Goal: Task Accomplishment & Management: Complete application form

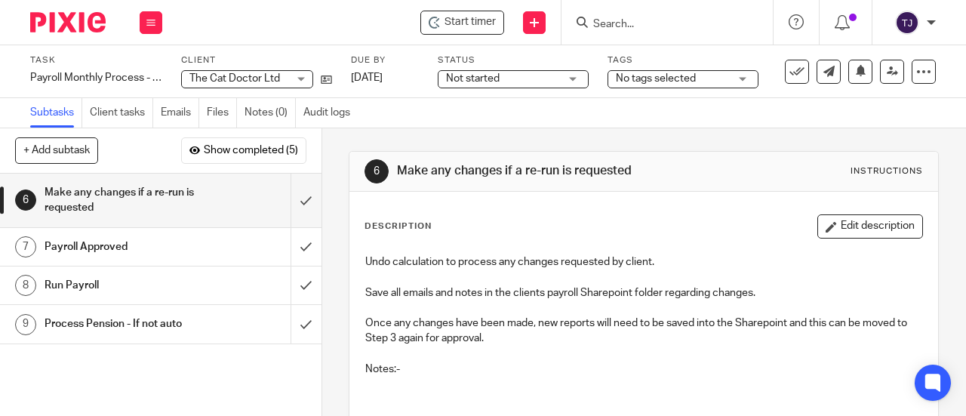
click at [614, 21] on input "Search" at bounding box center [659, 25] width 136 height 14
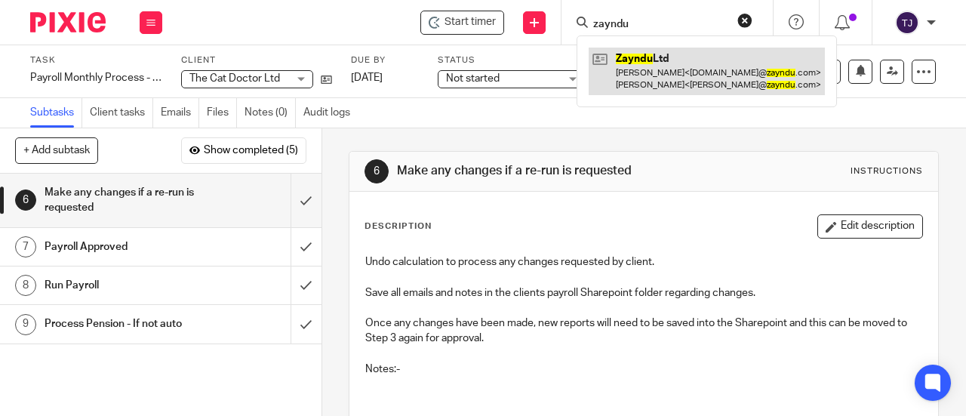
type input "zayndu"
click at [631, 60] on link at bounding box center [706, 71] width 236 height 47
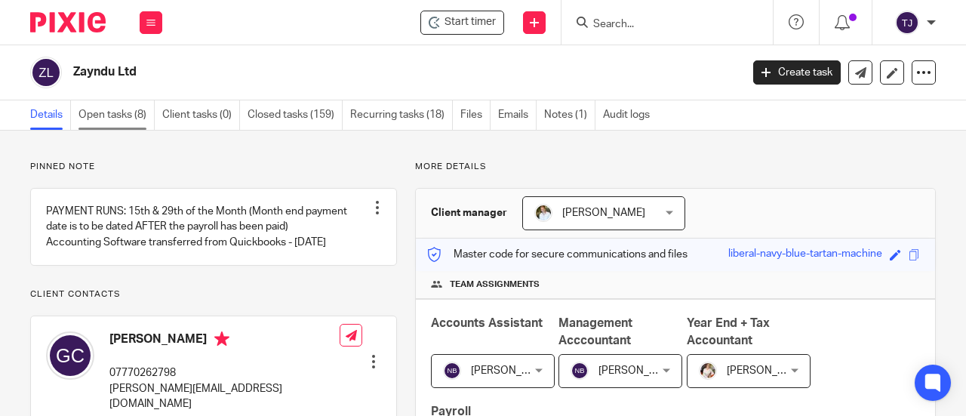
click at [101, 112] on link "Open tasks (8)" at bounding box center [116, 114] width 76 height 29
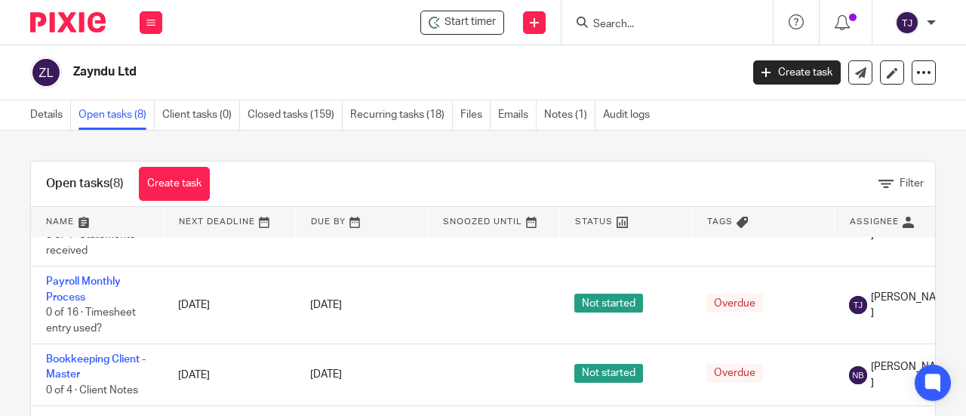
scroll to position [151, 0]
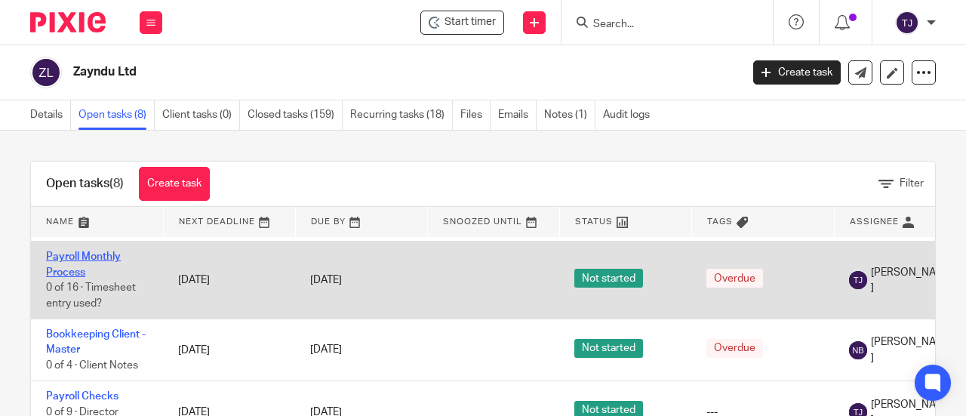
click at [110, 271] on link "Payroll Monthly Process" at bounding box center [83, 264] width 75 height 26
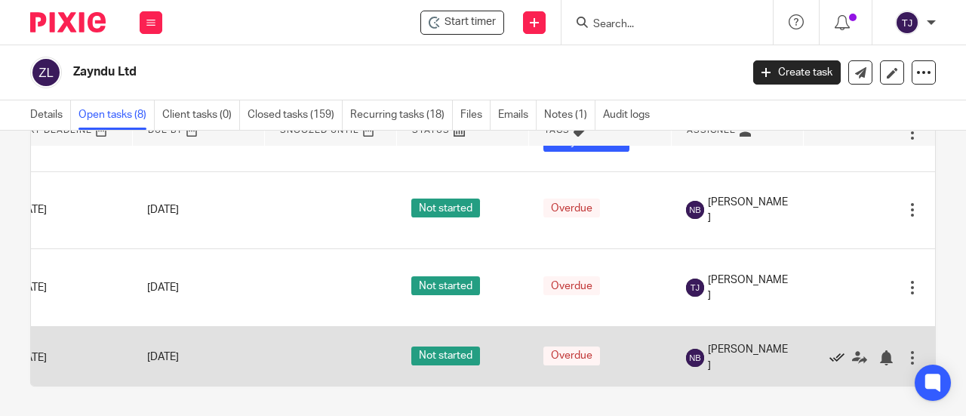
scroll to position [75, 197]
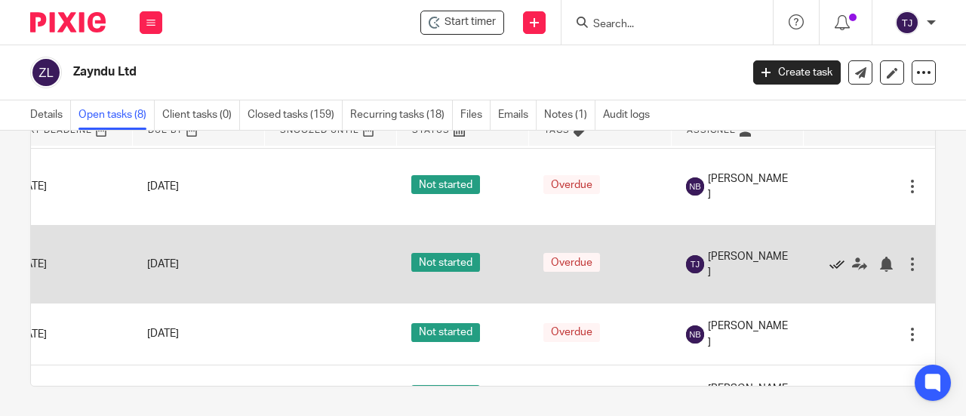
click at [829, 272] on icon at bounding box center [836, 263] width 15 height 15
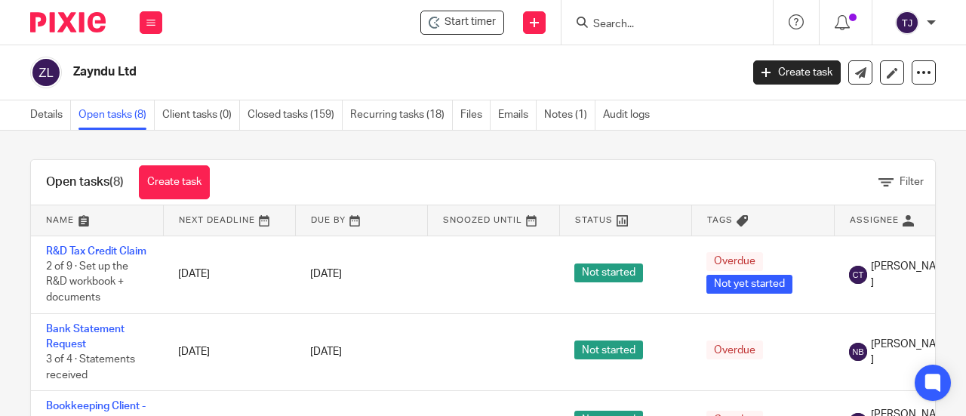
scroll to position [0, 0]
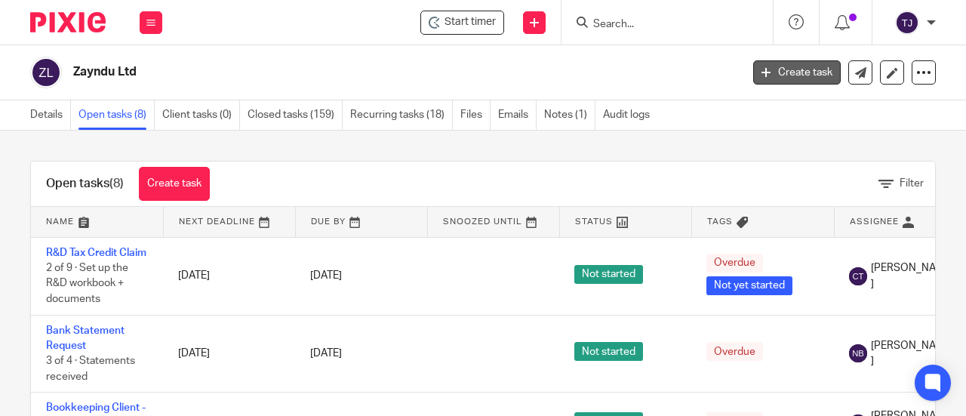
click at [780, 71] on link "Create task" at bounding box center [797, 72] width 88 height 24
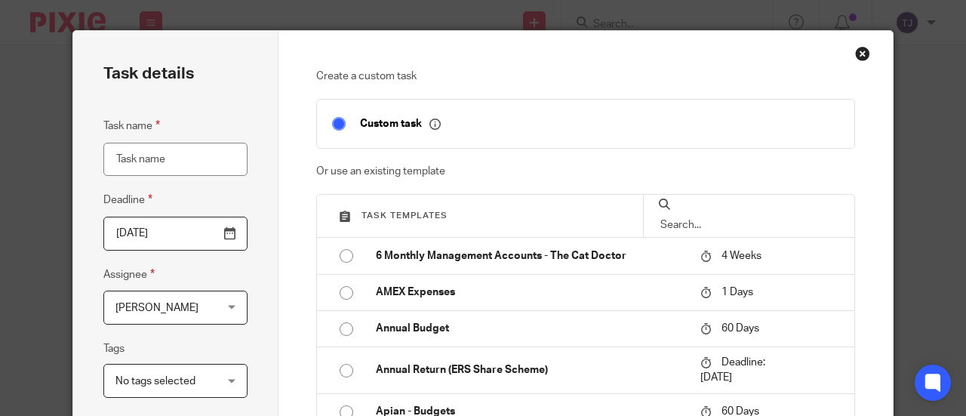
click at [741, 227] on div at bounding box center [748, 216] width 211 height 42
click at [739, 217] on input "text" at bounding box center [749, 225] width 180 height 17
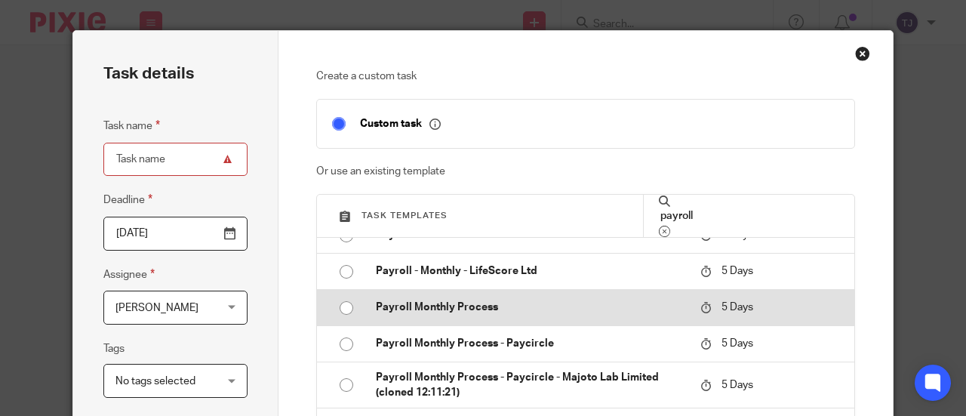
scroll to position [604, 0]
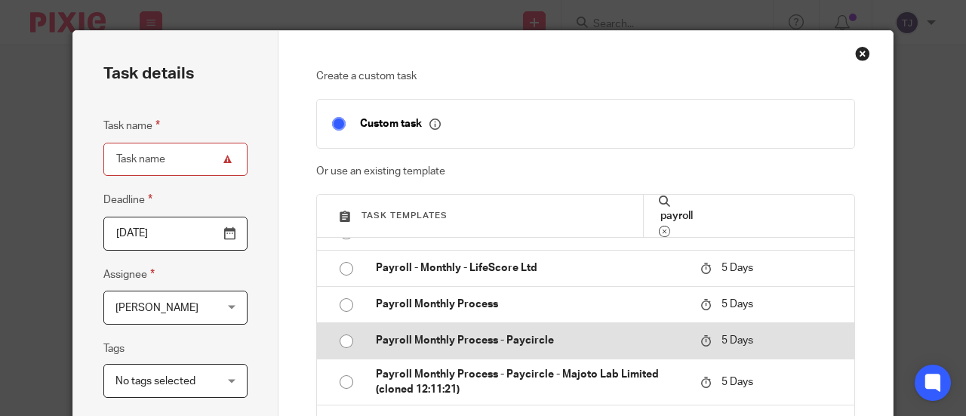
type input "payroll"
click at [336, 341] on input "radio" at bounding box center [346, 341] width 29 height 29
type input "2025-09-23"
type input "Payroll Monthly Process - Paycircle"
checkbox input "false"
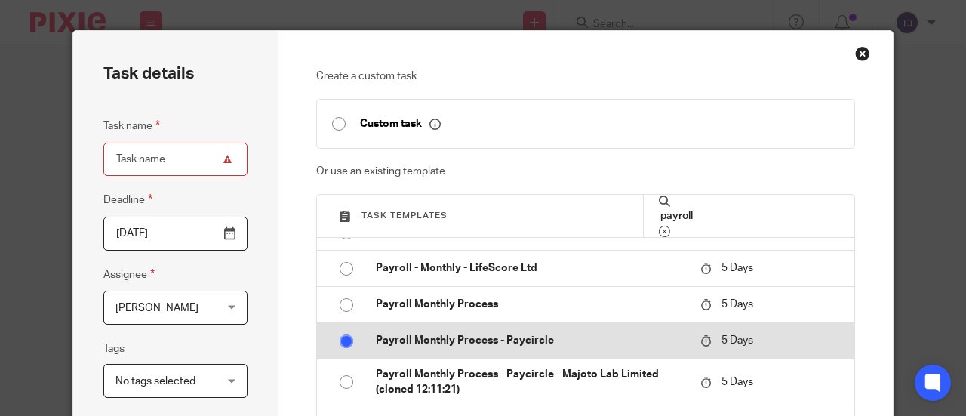
radio input "false"
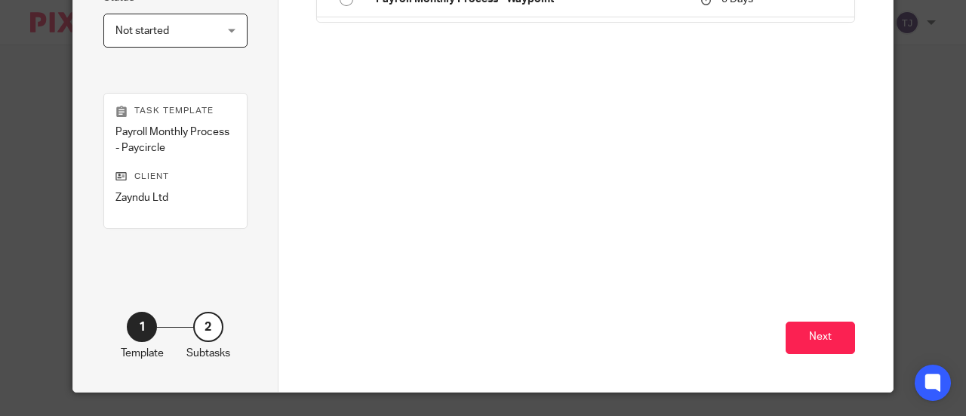
scroll to position [429, 0]
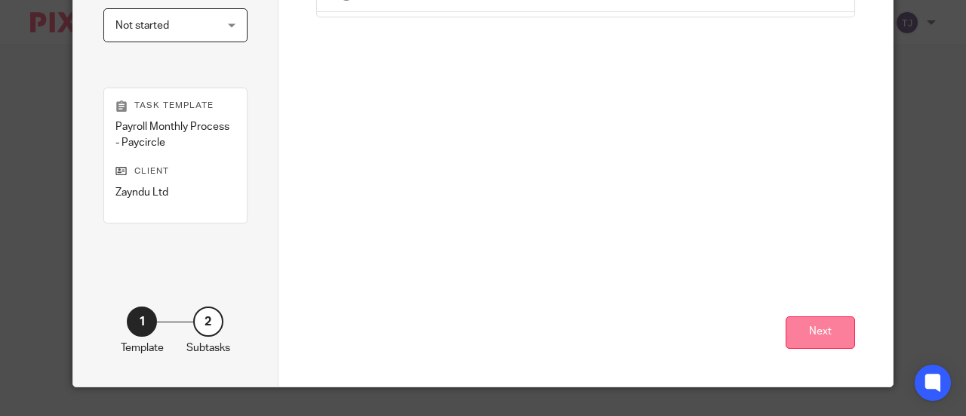
click at [815, 340] on button "Next" at bounding box center [819, 332] width 69 height 32
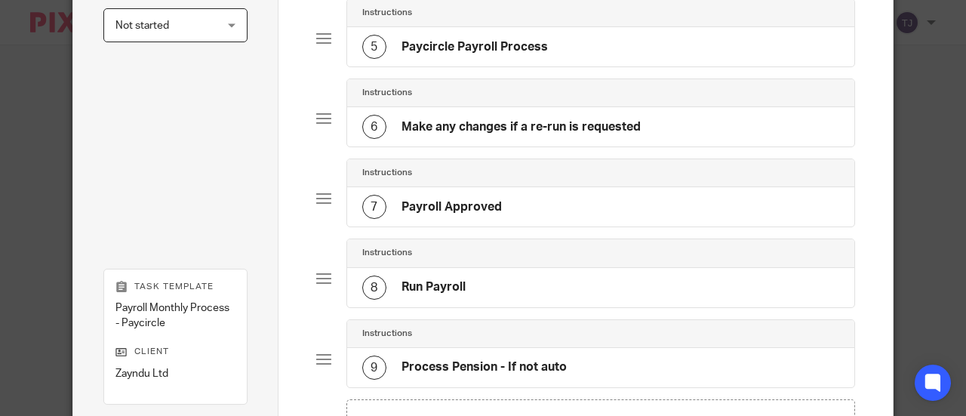
scroll to position [604, 0]
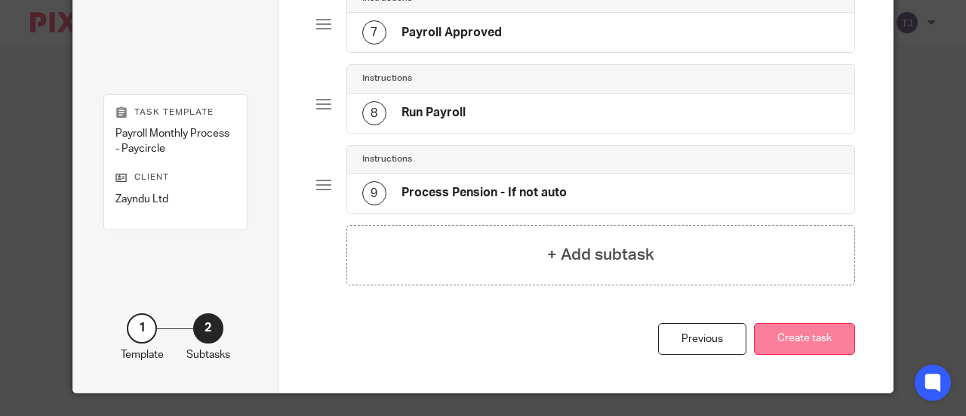
click at [809, 331] on button "Create task" at bounding box center [804, 339] width 101 height 32
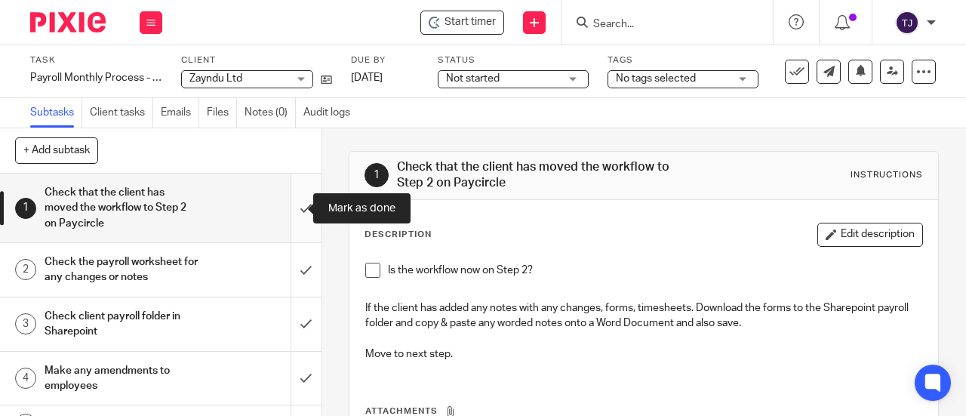
click at [294, 204] on input "submit" at bounding box center [160, 208] width 321 height 69
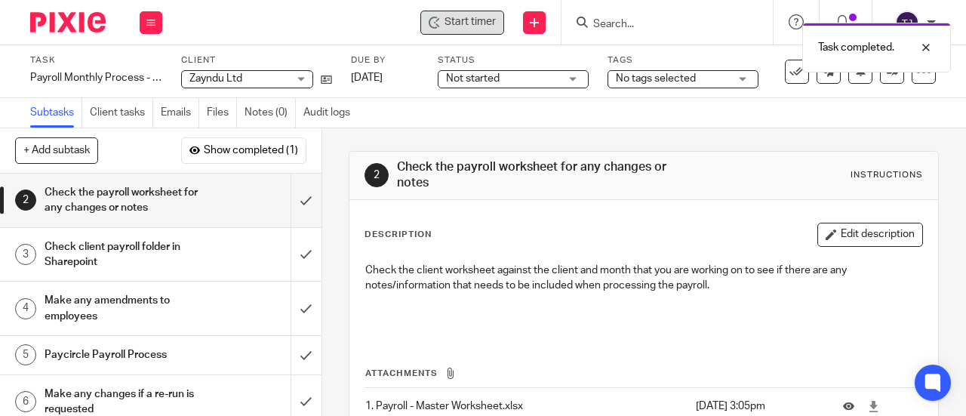
click at [454, 23] on span "Start timer" at bounding box center [469, 22] width 51 height 16
click at [446, 23] on span "Start timer" at bounding box center [469, 22] width 51 height 16
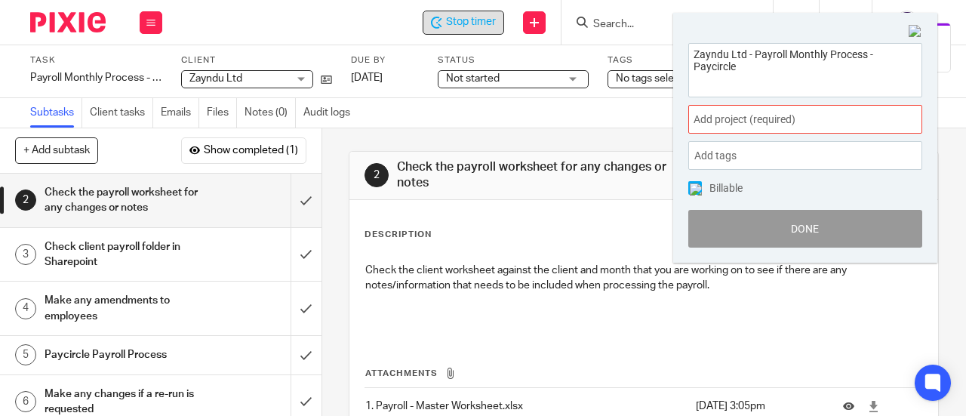
click at [815, 126] on span "Add project (required) :" at bounding box center [788, 120] width 190 height 16
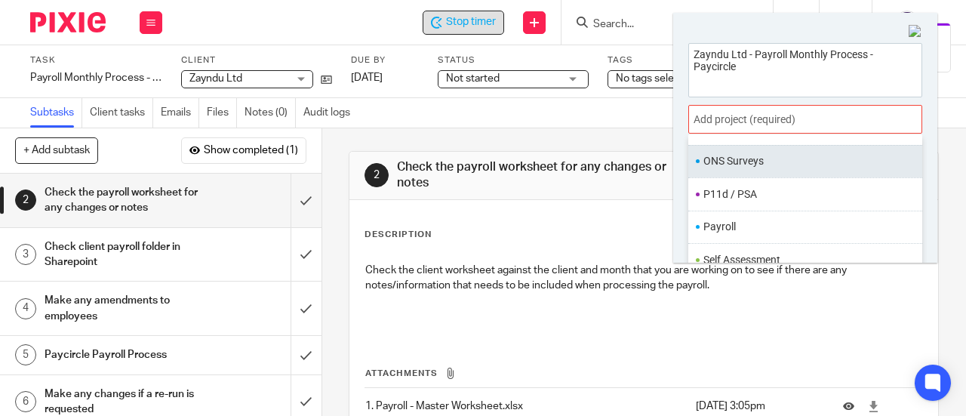
scroll to position [554, 0]
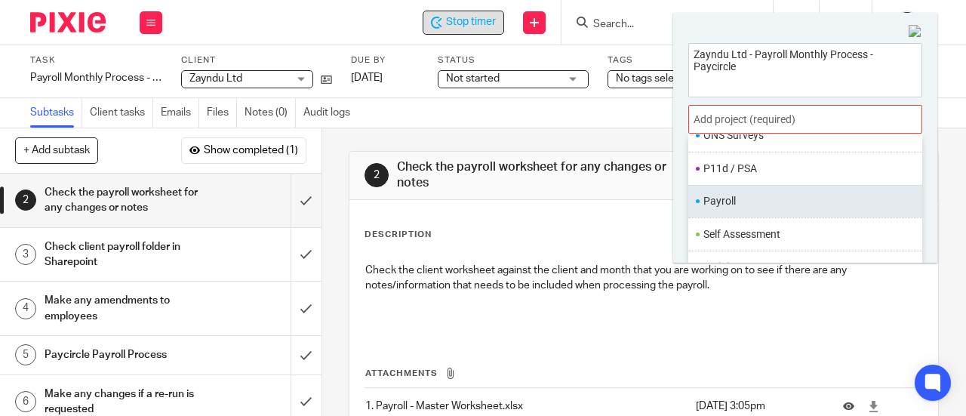
click at [771, 197] on li "Payroll" at bounding box center [801, 201] width 197 height 16
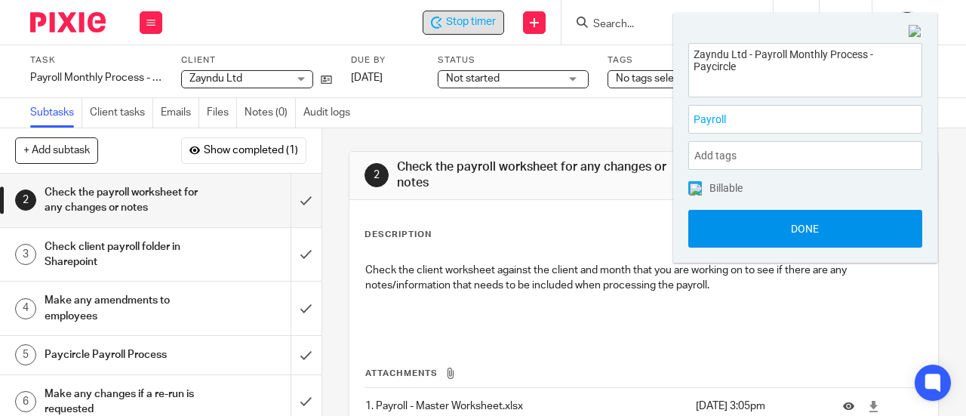
click at [776, 227] on button "Done" at bounding box center [805, 229] width 234 height 38
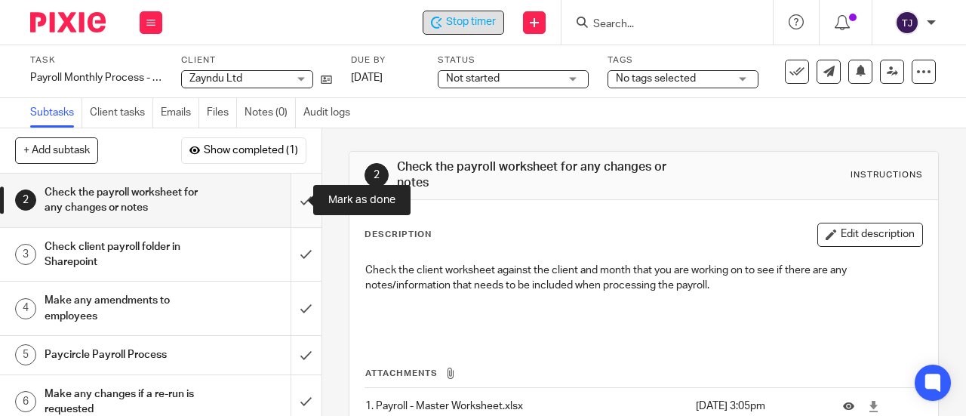
click at [288, 201] on input "submit" at bounding box center [160, 201] width 321 height 54
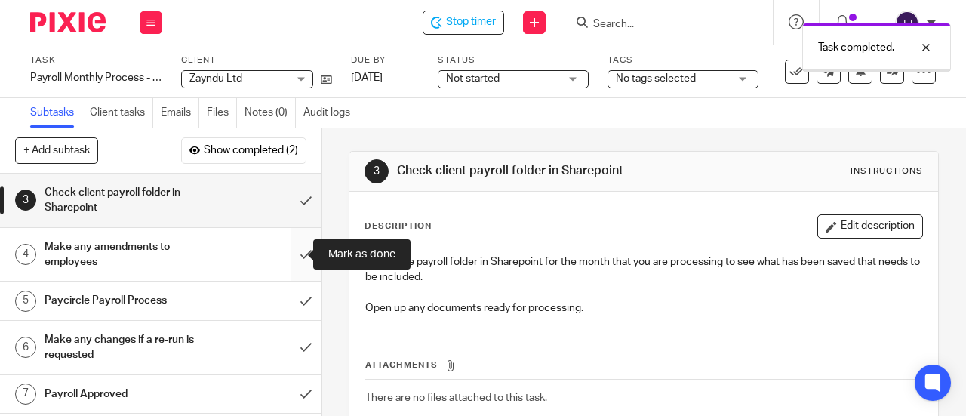
click at [287, 254] on input "submit" at bounding box center [160, 255] width 321 height 54
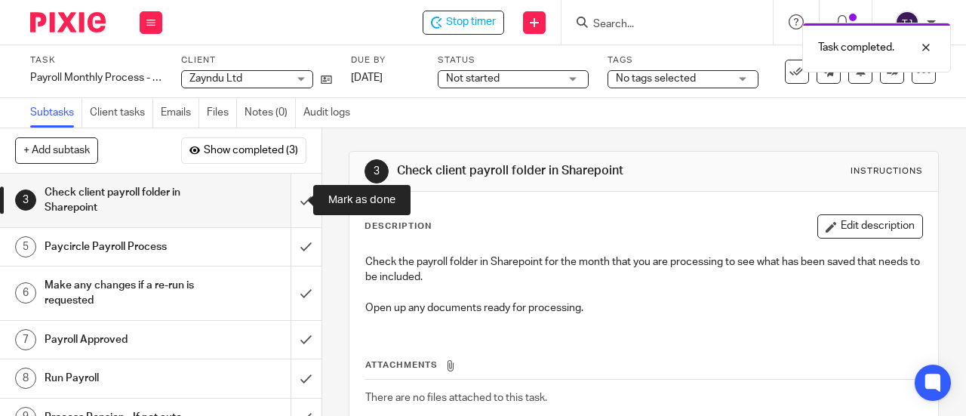
click at [289, 201] on input "submit" at bounding box center [160, 201] width 321 height 54
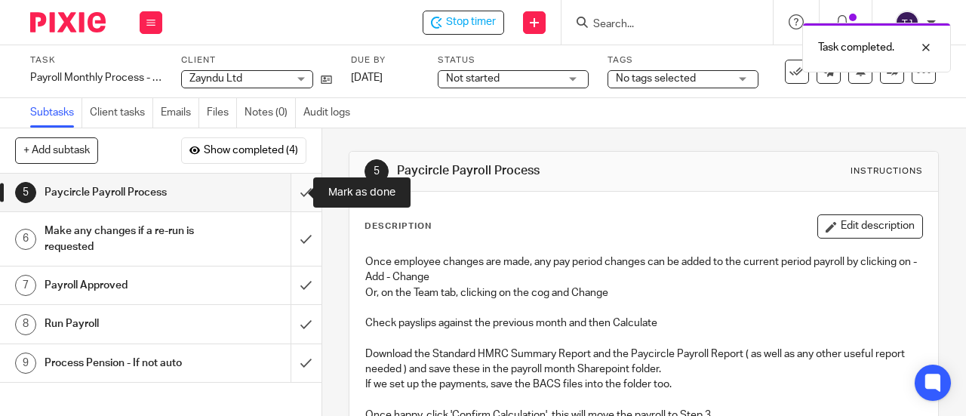
click at [291, 192] on input "submit" at bounding box center [160, 193] width 321 height 38
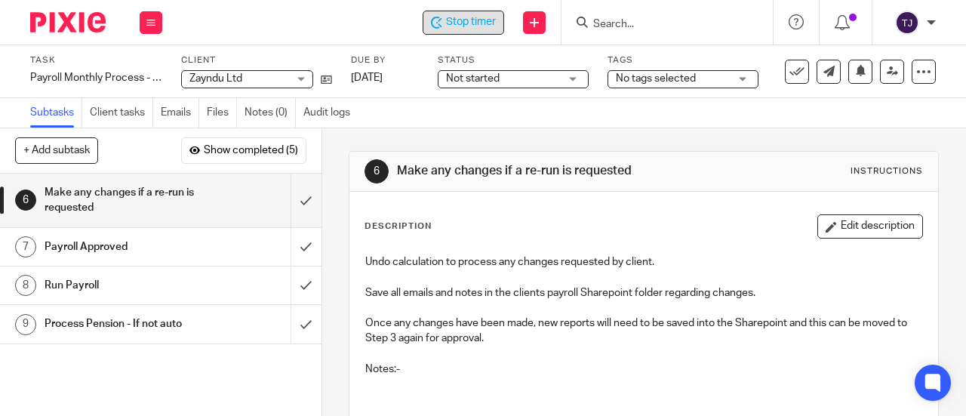
click at [493, 20] on span "Stop timer" at bounding box center [471, 22] width 50 height 16
click at [429, 114] on div "Subtasks Client tasks Emails Files Notes (0) Audit logs" at bounding box center [483, 113] width 966 height 30
click at [639, 25] on input "Search" at bounding box center [659, 25] width 136 height 14
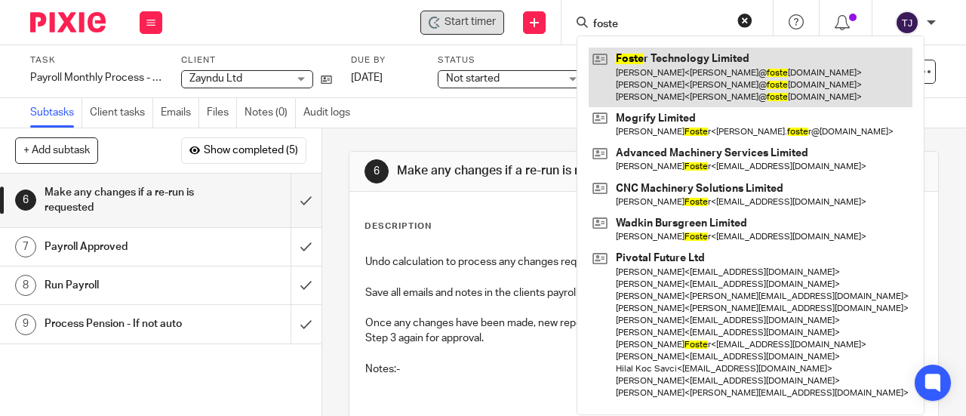
type input "foste"
click at [653, 61] on link at bounding box center [750, 78] width 324 height 60
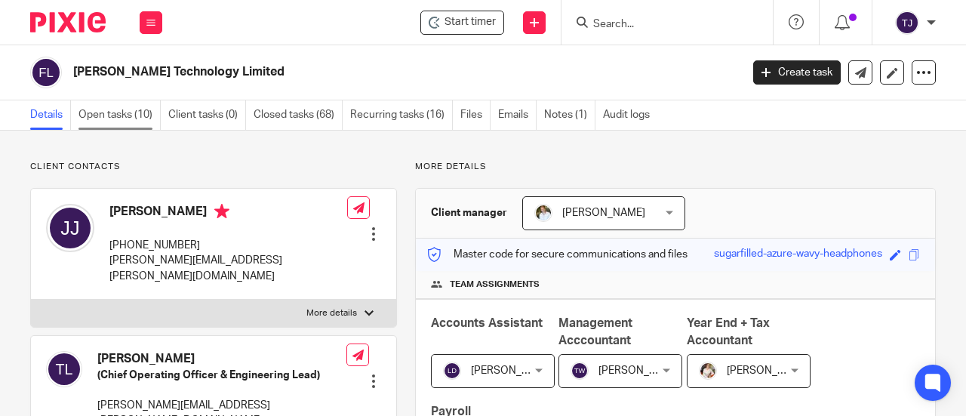
click at [130, 117] on link "Open tasks (10)" at bounding box center [119, 114] width 82 height 29
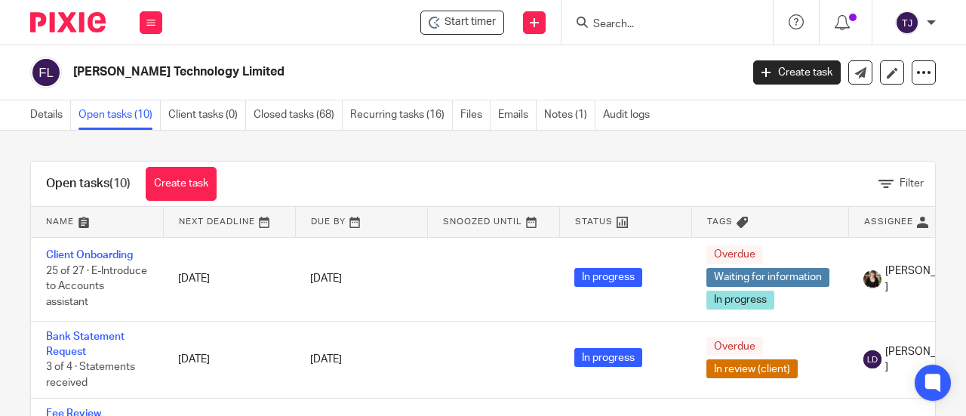
click at [97, 235] on link at bounding box center [97, 222] width 132 height 30
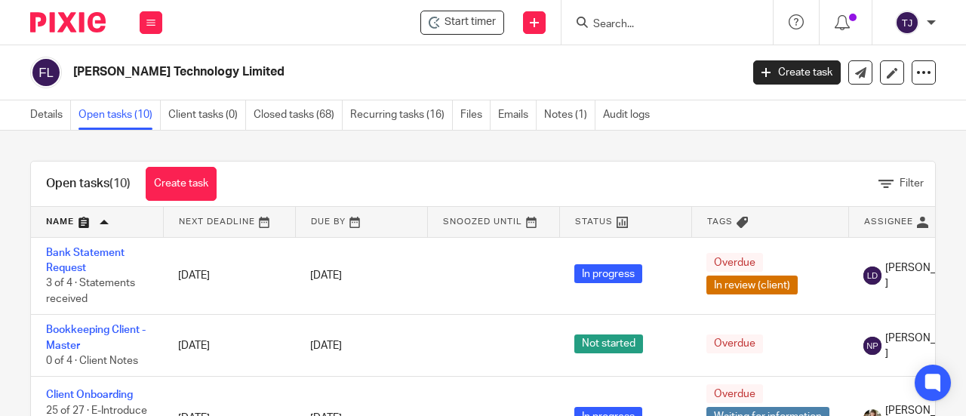
click at [72, 218] on link at bounding box center [97, 222] width 132 height 30
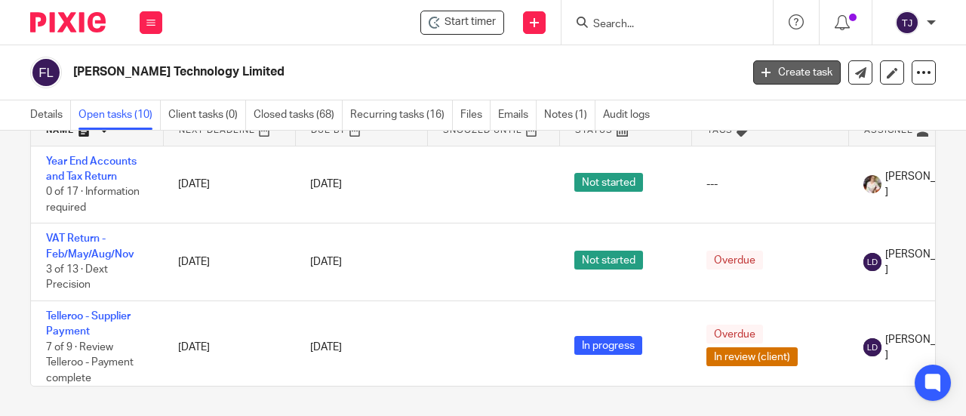
click at [806, 73] on link "Create task" at bounding box center [797, 72] width 88 height 24
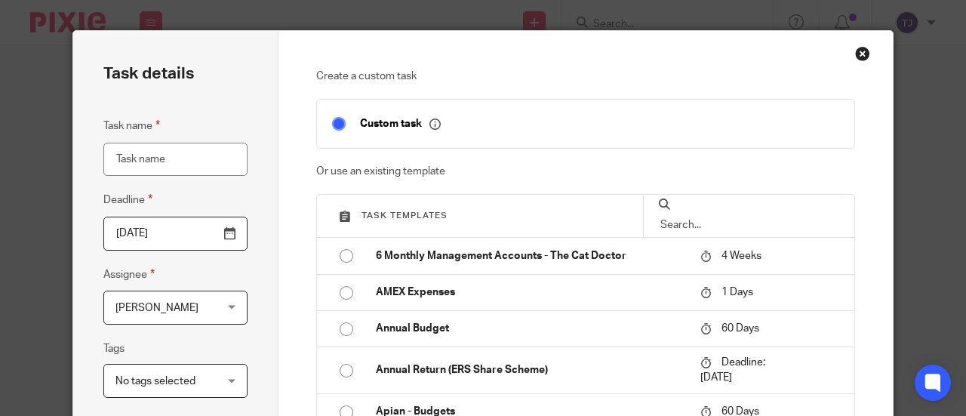
click at [857, 56] on div "Close this dialog window" at bounding box center [862, 53] width 15 height 15
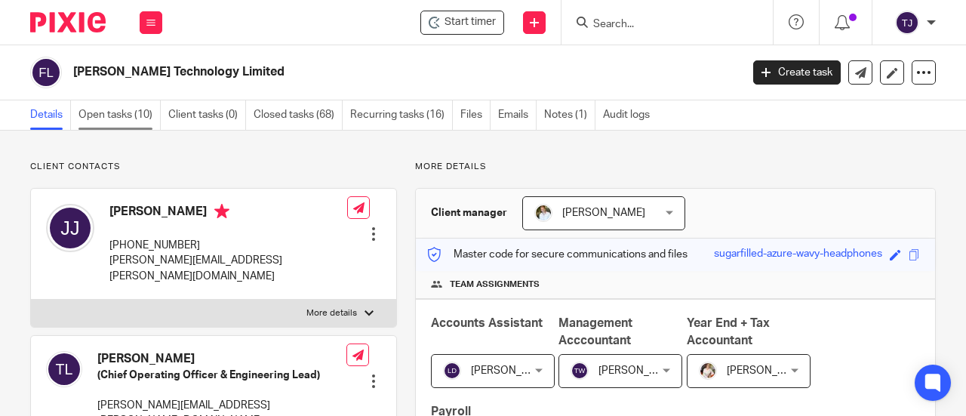
click at [127, 114] on link "Open tasks (10)" at bounding box center [119, 114] width 82 height 29
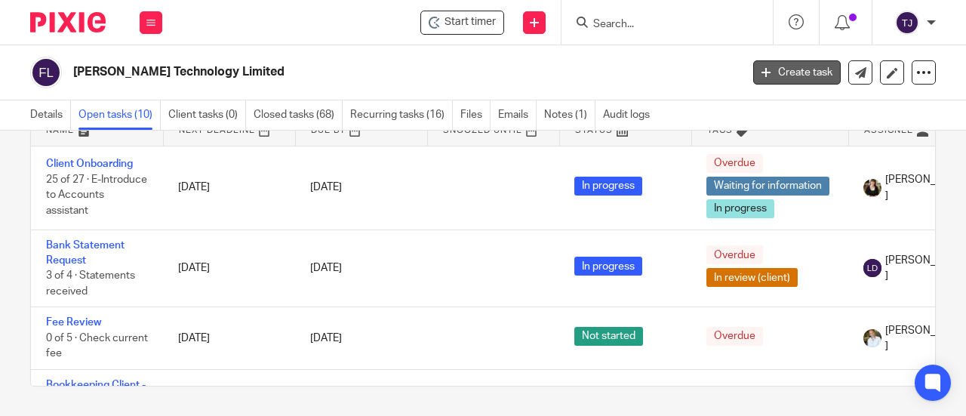
click at [770, 72] on link "Create task" at bounding box center [797, 72] width 88 height 24
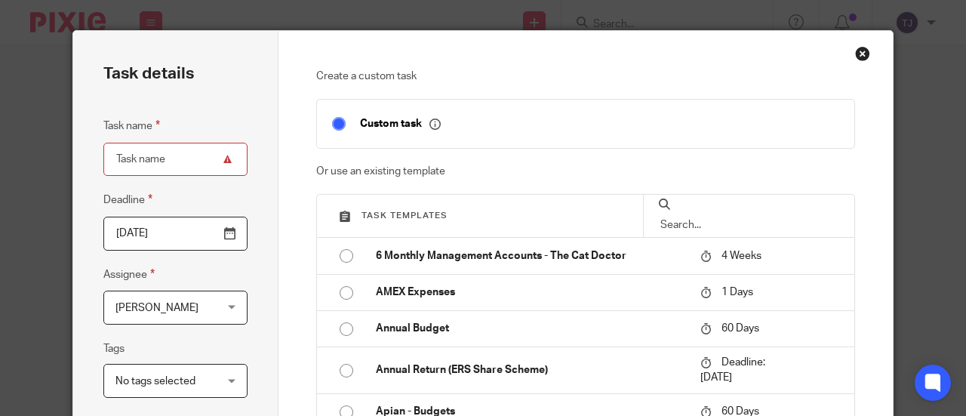
click at [712, 217] on input "text" at bounding box center [749, 225] width 180 height 17
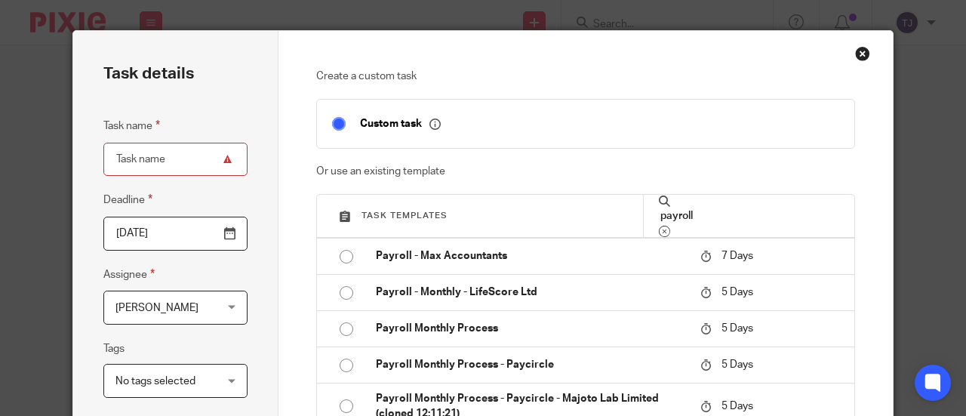
scroll to position [604, 0]
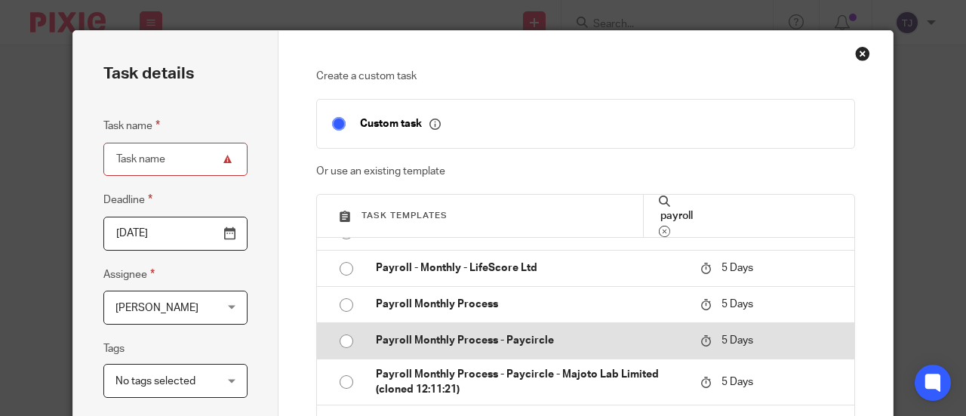
type input "payroll"
click at [333, 342] on input "radio" at bounding box center [346, 341] width 29 height 29
type input "2025-09-23"
type input "Payroll Monthly Process - Paycircle"
checkbox input "false"
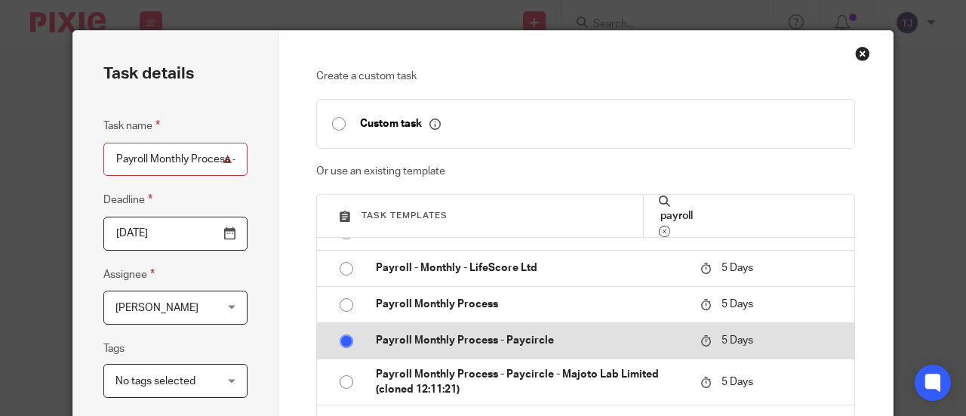
radio input "false"
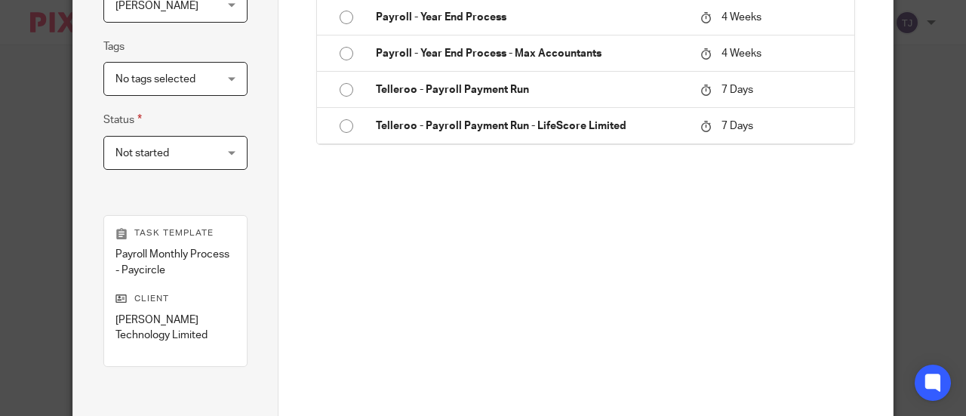
scroll to position [444, 0]
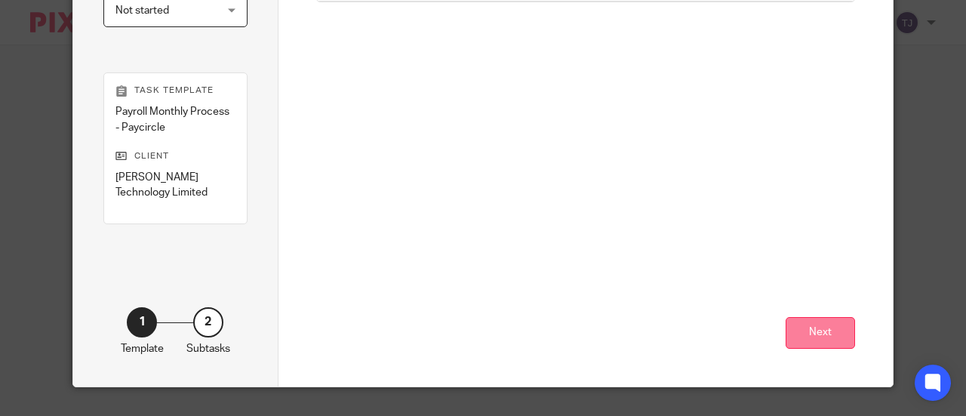
click at [791, 335] on button "Next" at bounding box center [819, 333] width 69 height 32
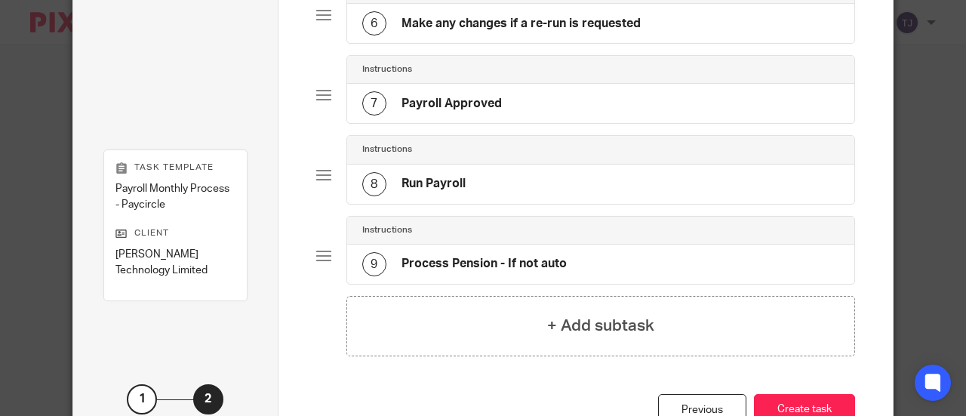
scroll to position [604, 0]
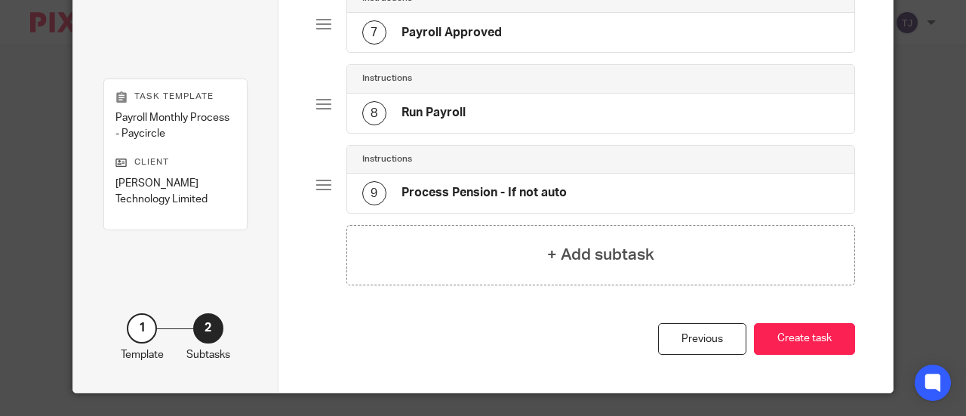
click at [788, 335] on button "Create task" at bounding box center [804, 339] width 101 height 32
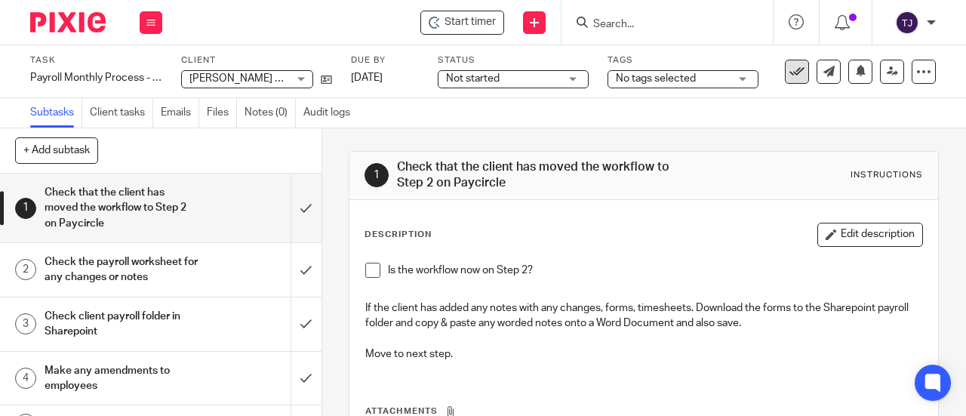
click at [789, 72] on icon at bounding box center [796, 71] width 15 height 15
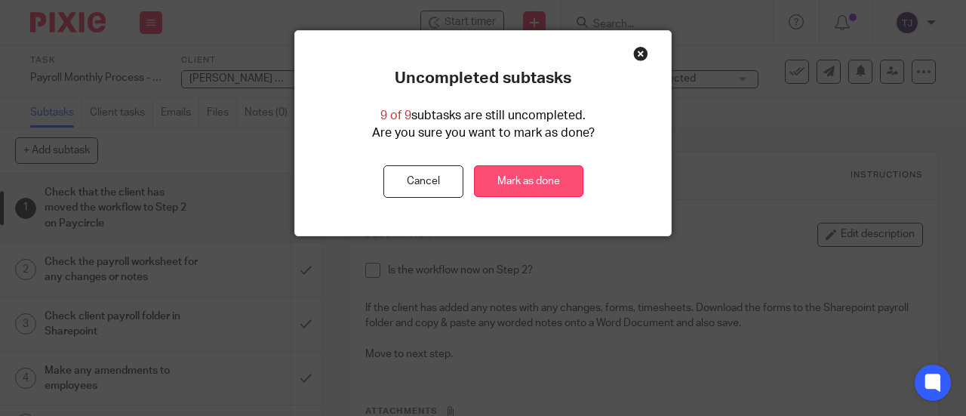
click at [504, 181] on link "Mark as done" at bounding box center [528, 181] width 109 height 32
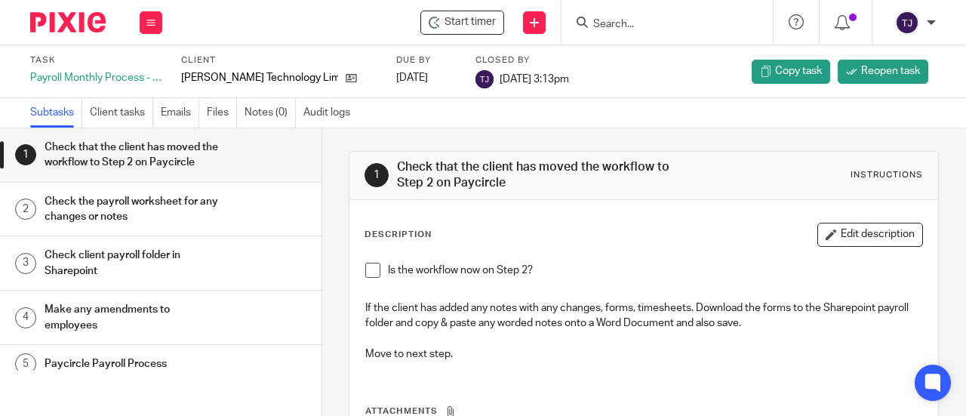
click at [613, 23] on input "Search" at bounding box center [659, 25] width 136 height 14
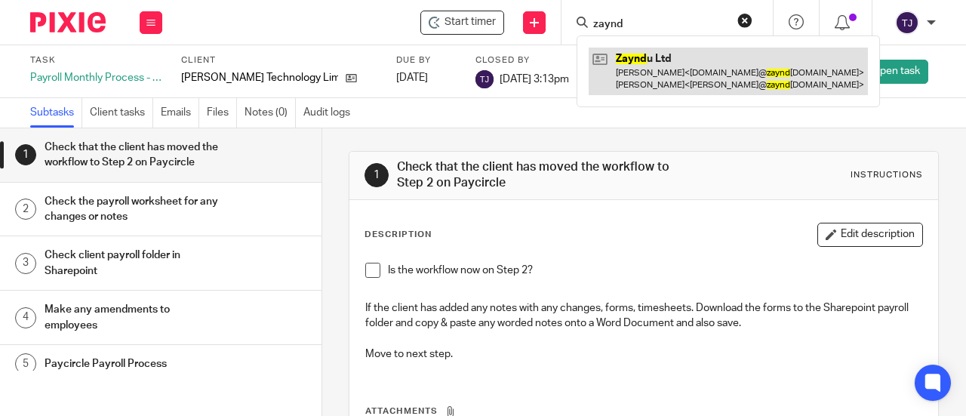
type input "zaynd"
click at [646, 57] on link at bounding box center [727, 71] width 279 height 47
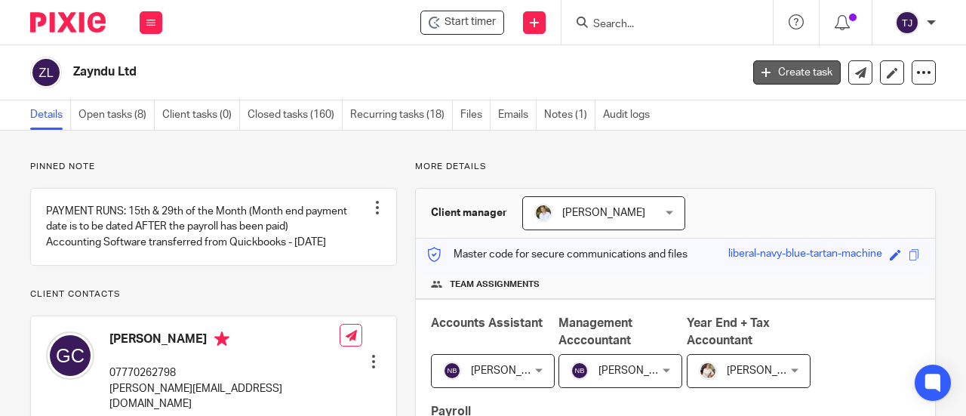
click at [797, 70] on link "Create task" at bounding box center [797, 72] width 88 height 24
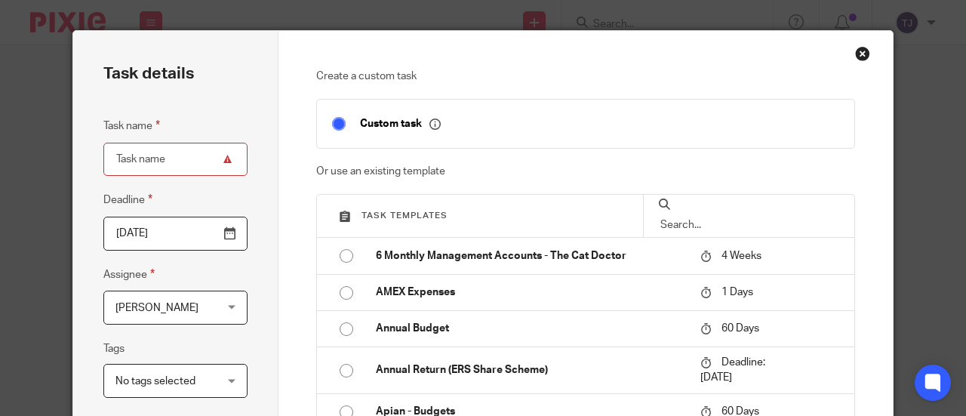
click at [691, 222] on input "text" at bounding box center [749, 225] width 180 height 17
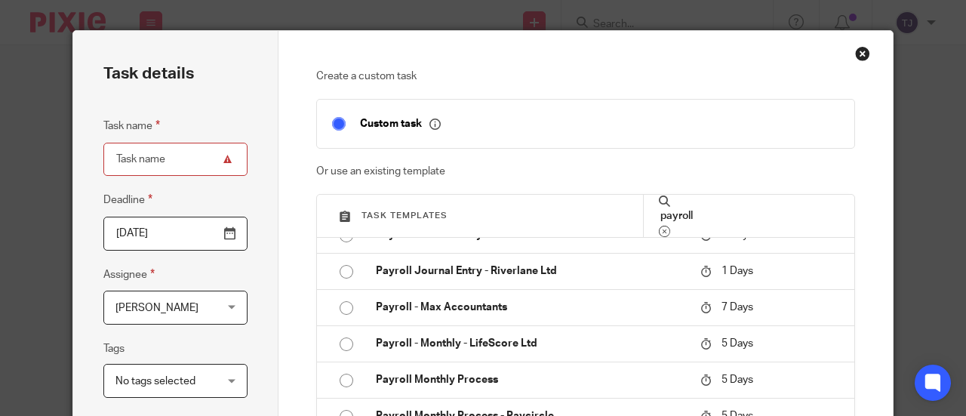
scroll to position [604, 0]
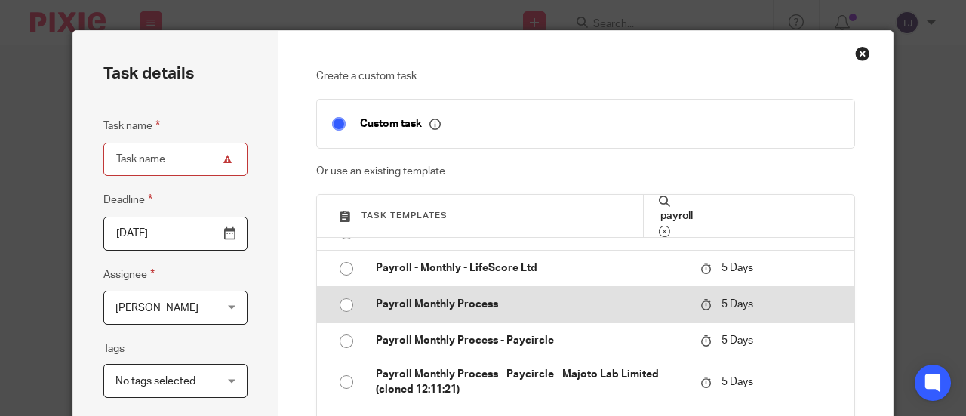
type input "payroll"
click at [339, 304] on input "radio" at bounding box center [346, 304] width 29 height 29
type input "2025-09-23"
type input "Payroll Monthly Process"
checkbox input "false"
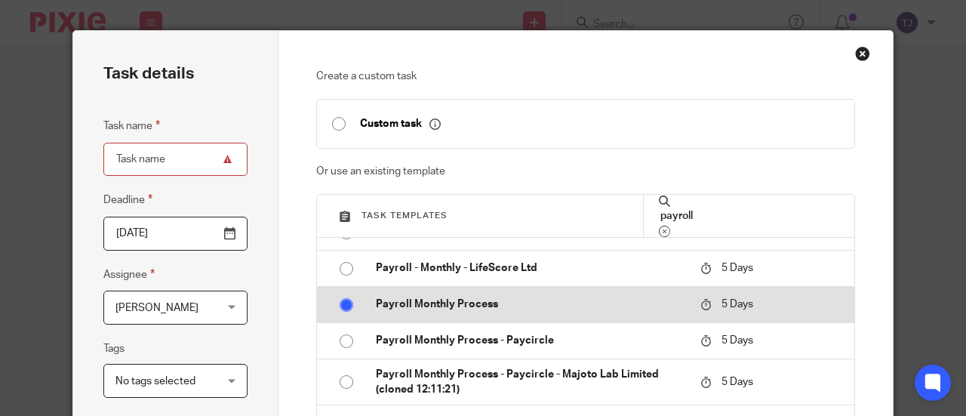
radio input "false"
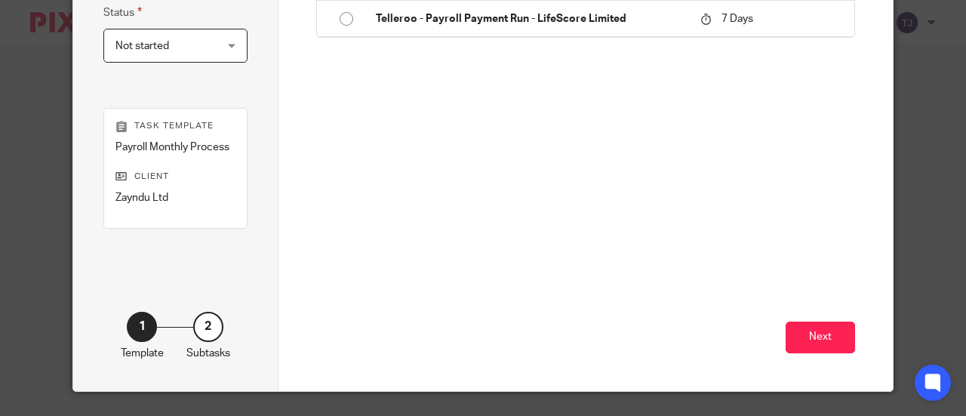
scroll to position [413, 0]
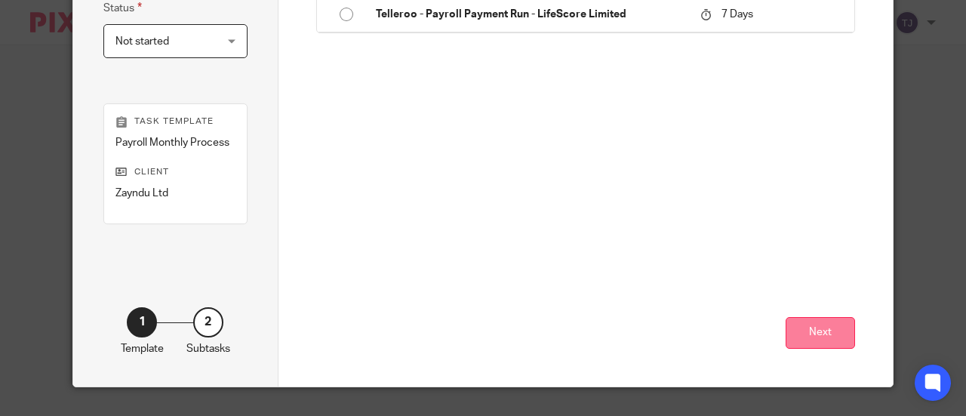
click at [798, 336] on button "Next" at bounding box center [819, 333] width 69 height 32
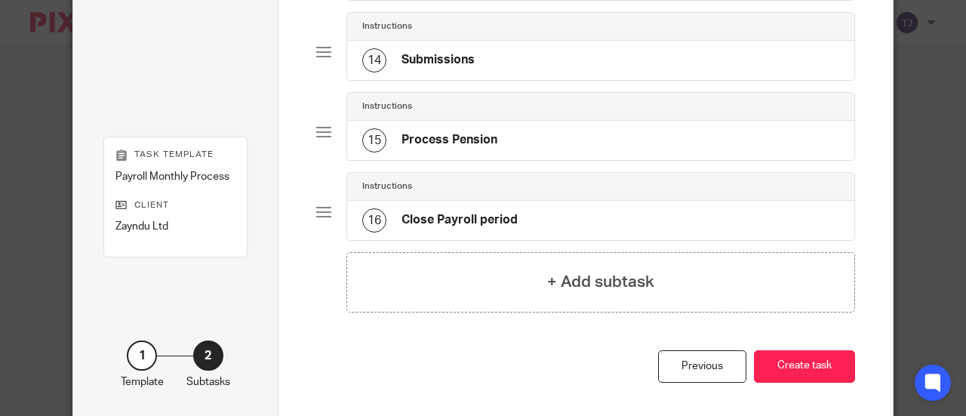
scroll to position [1159, 0]
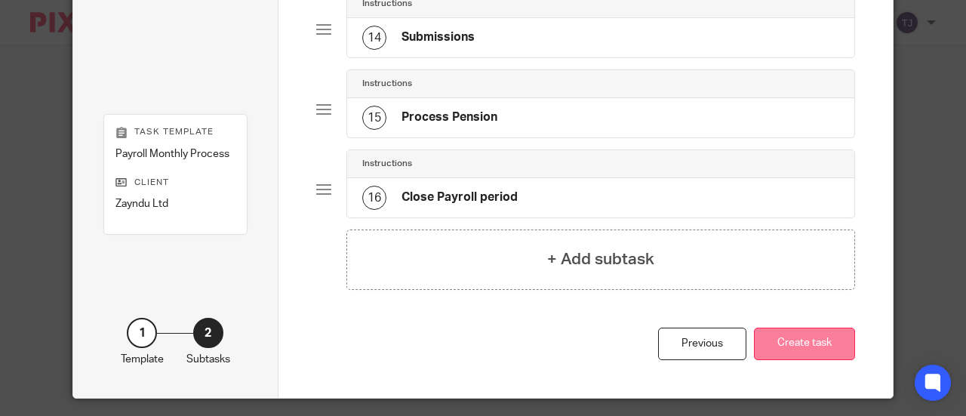
click at [801, 330] on button "Create task" at bounding box center [804, 343] width 101 height 32
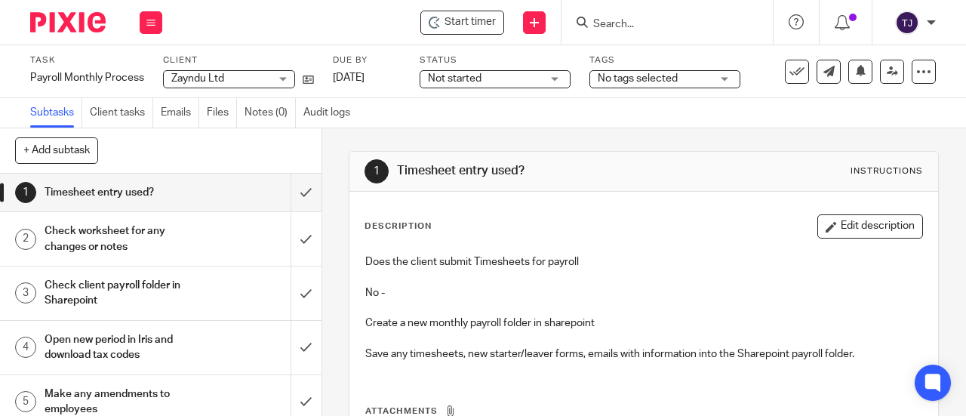
click at [625, 24] on input "Search" at bounding box center [659, 25] width 136 height 14
click at [789, 67] on icon at bounding box center [796, 71] width 15 height 15
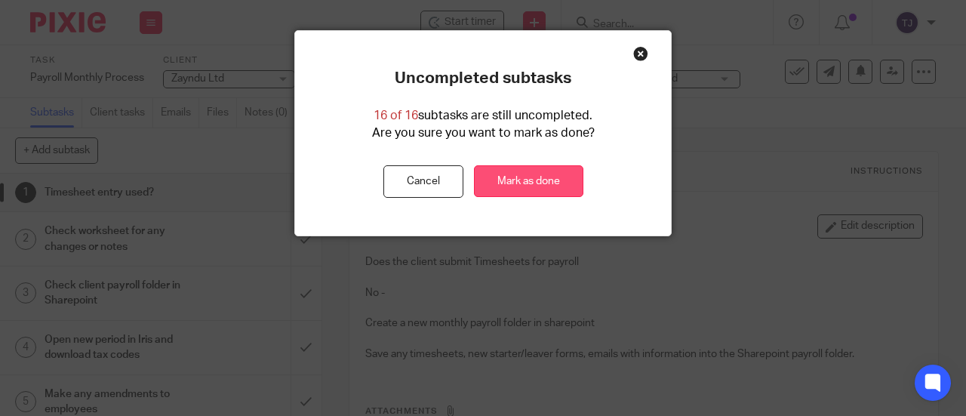
click at [528, 186] on link "Mark as done" at bounding box center [528, 181] width 109 height 32
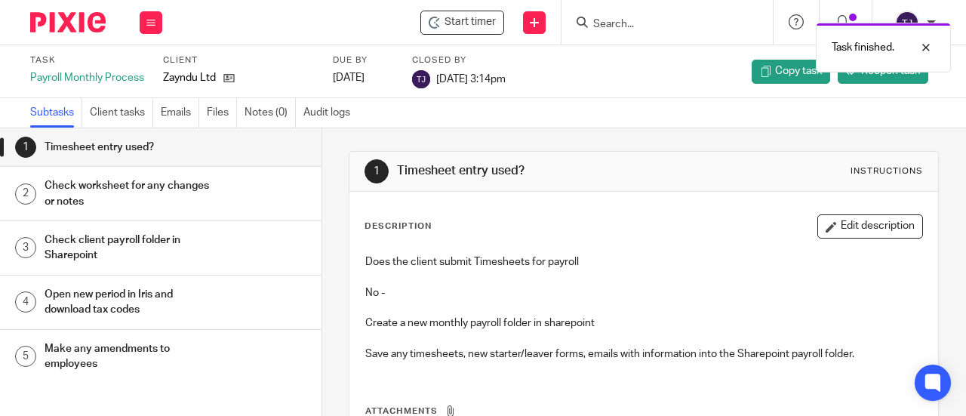
click at [619, 22] on div "Task finished." at bounding box center [717, 43] width 468 height 57
click at [617, 23] on div "Task finished." at bounding box center [717, 43] width 468 height 57
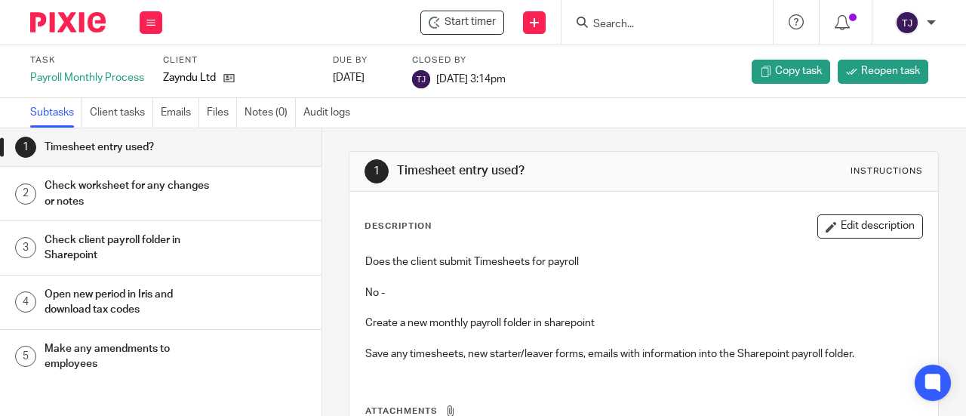
click at [597, 24] on input "Search" at bounding box center [659, 25] width 136 height 14
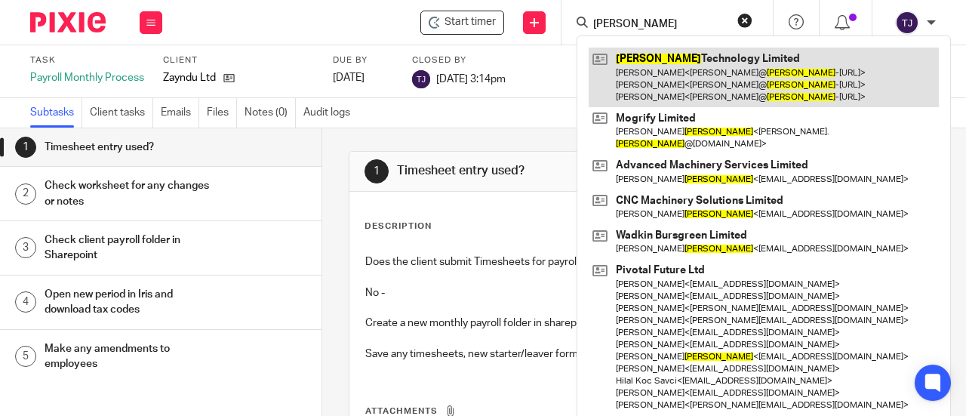
type input "foster"
click at [632, 61] on link at bounding box center [763, 78] width 350 height 60
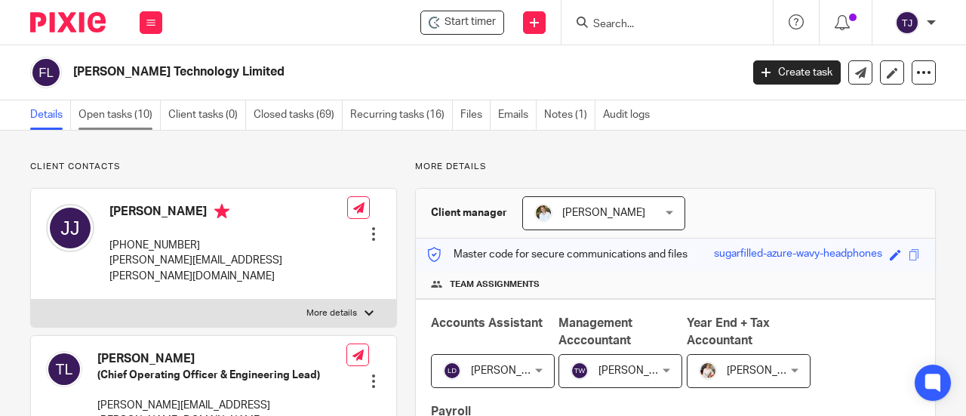
click at [125, 114] on link "Open tasks (10)" at bounding box center [119, 114] width 82 height 29
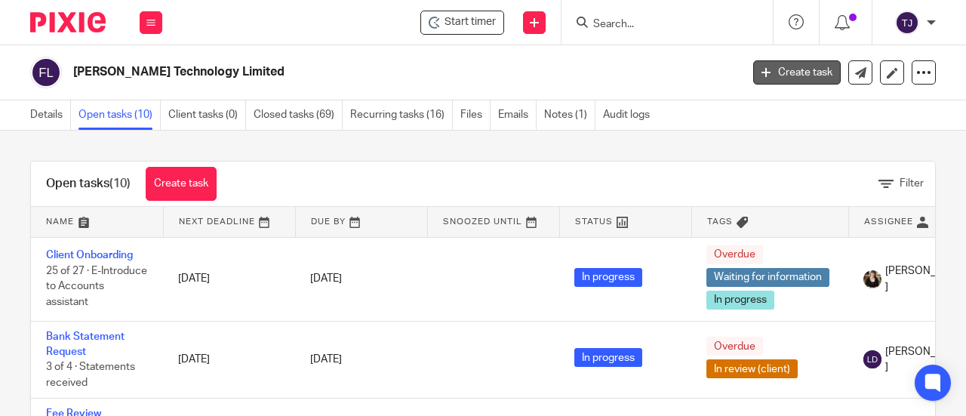
click at [804, 76] on link "Create task" at bounding box center [797, 72] width 88 height 24
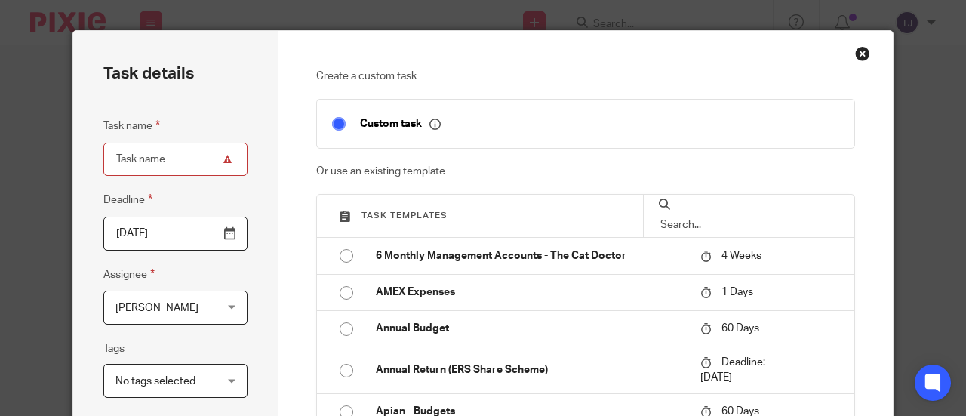
click at [720, 217] on input "text" at bounding box center [749, 225] width 180 height 17
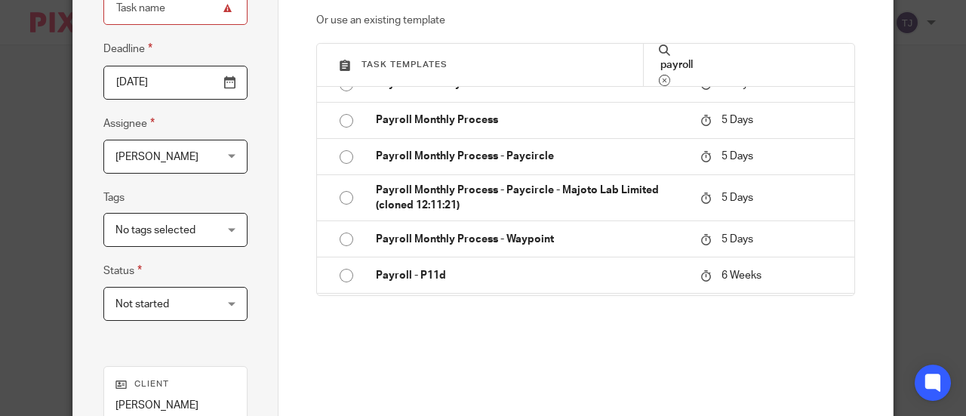
scroll to position [614, 0]
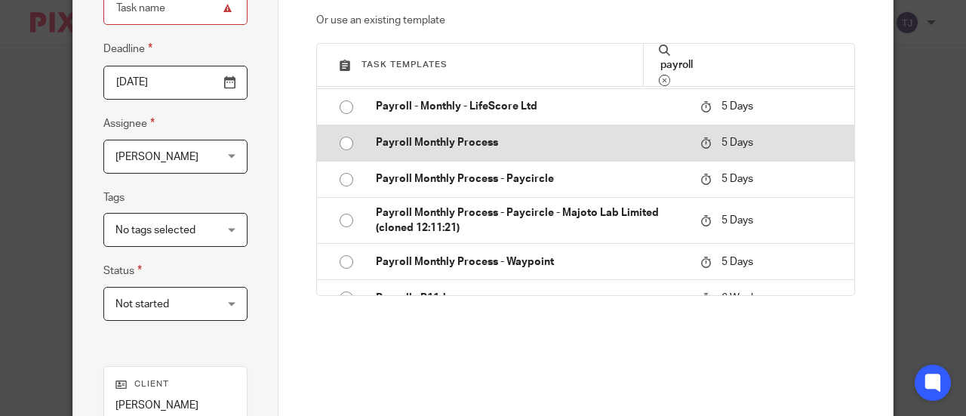
type input "payroll"
click at [341, 145] on input "radio" at bounding box center [346, 143] width 29 height 29
type input "[DATE]"
type input "Payroll Monthly Process"
checkbox input "false"
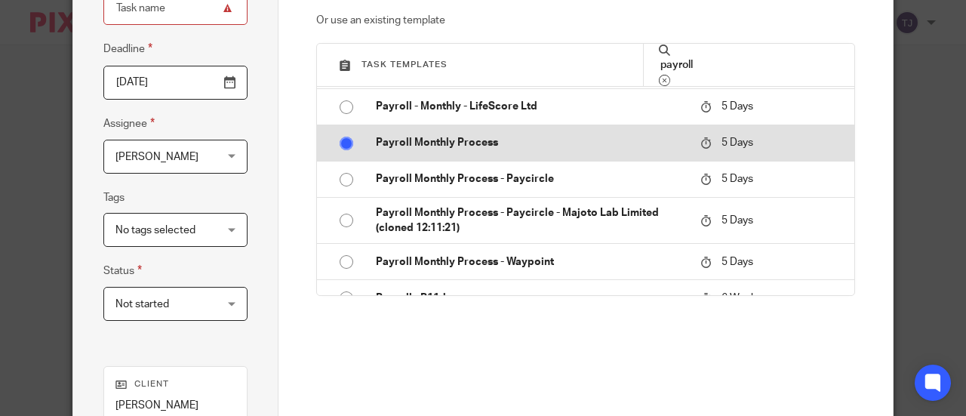
radio input "false"
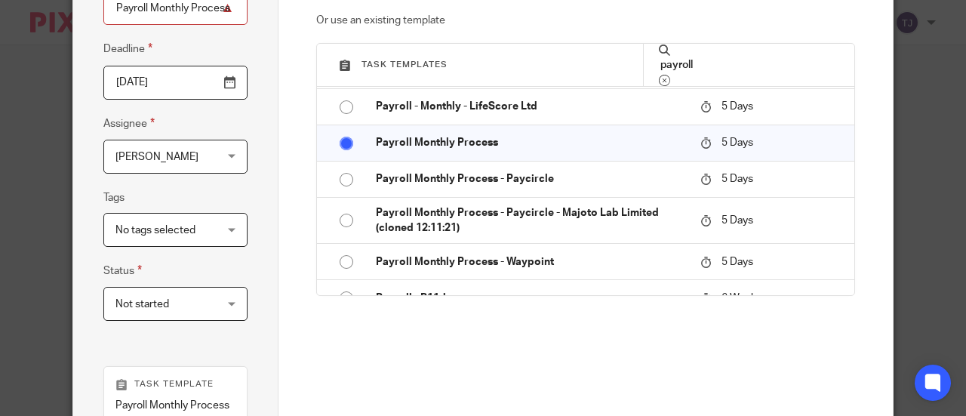
scroll to position [429, 0]
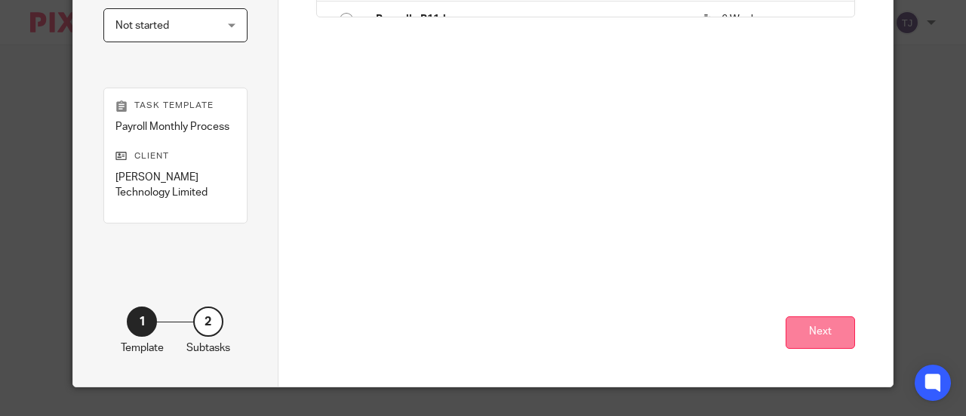
click at [804, 330] on button "Next" at bounding box center [819, 332] width 69 height 32
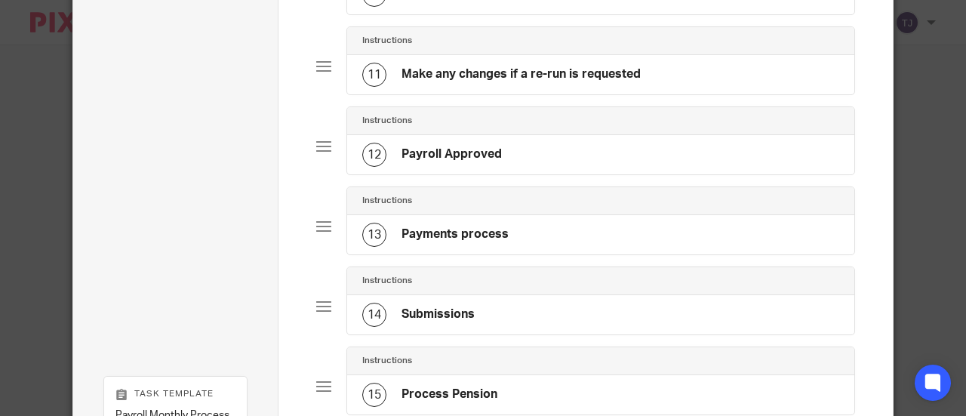
scroll to position [1159, 0]
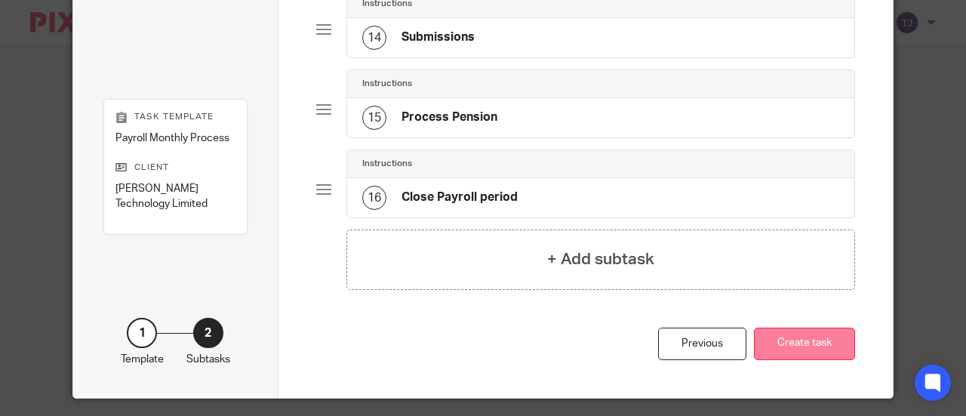
click at [809, 334] on button "Create task" at bounding box center [804, 343] width 101 height 32
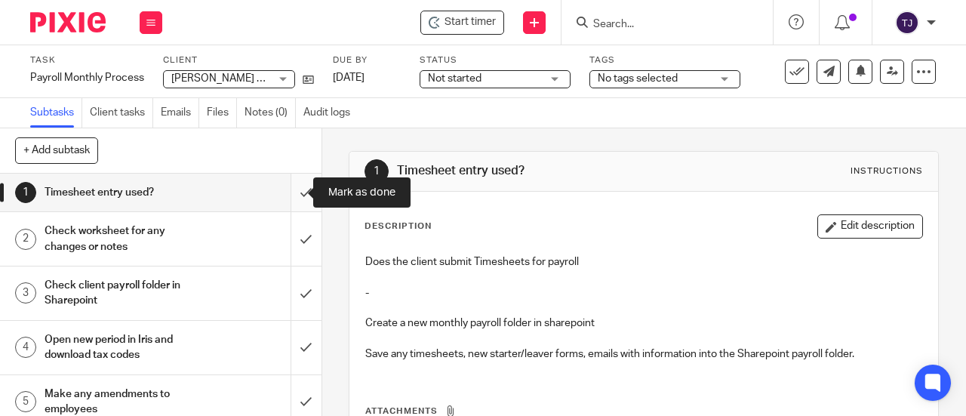
click at [288, 193] on input "submit" at bounding box center [160, 193] width 321 height 38
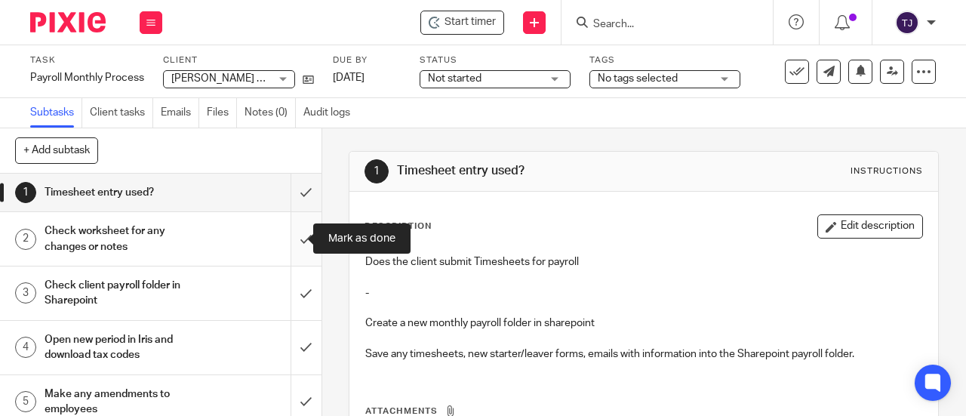
click at [290, 238] on input "submit" at bounding box center [160, 239] width 321 height 54
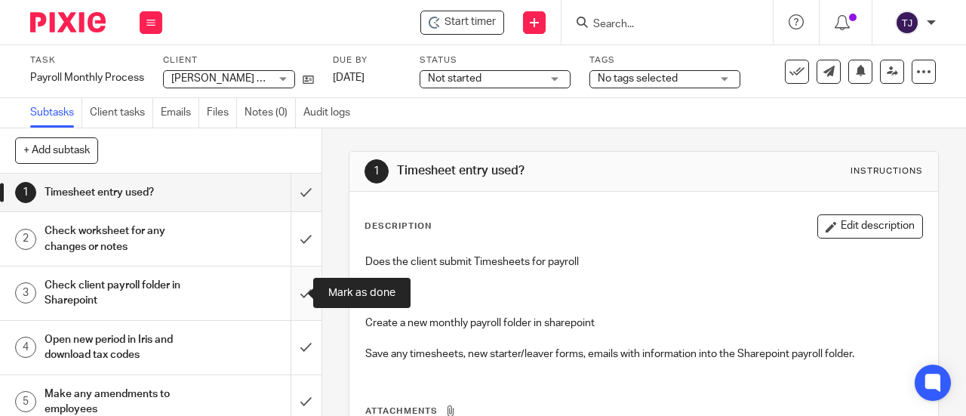
click at [293, 290] on input "submit" at bounding box center [160, 293] width 321 height 54
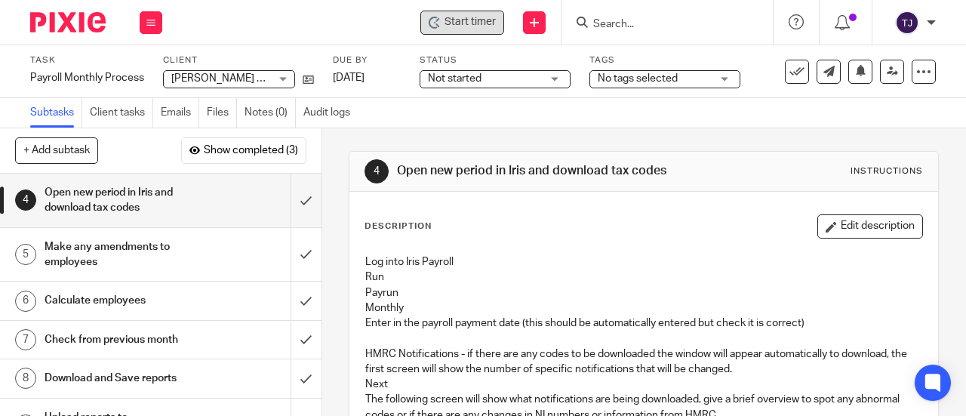
click at [485, 23] on span "Start timer" at bounding box center [469, 22] width 51 height 16
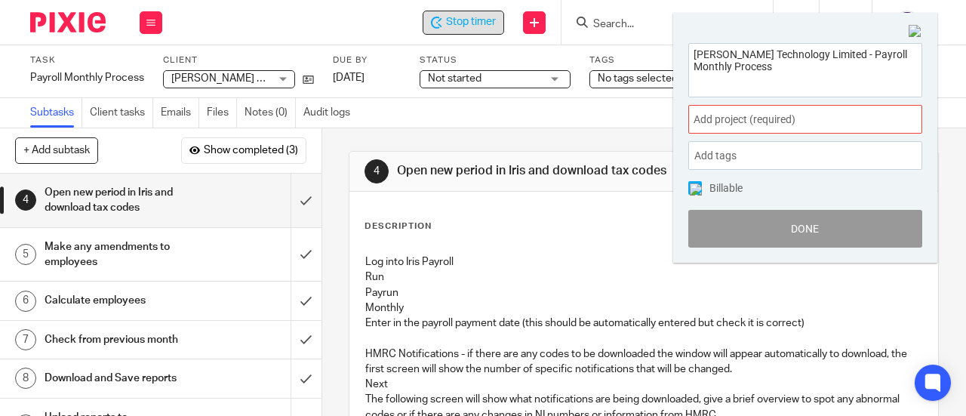
click at [762, 121] on span "Add project (required) :" at bounding box center [788, 120] width 190 height 16
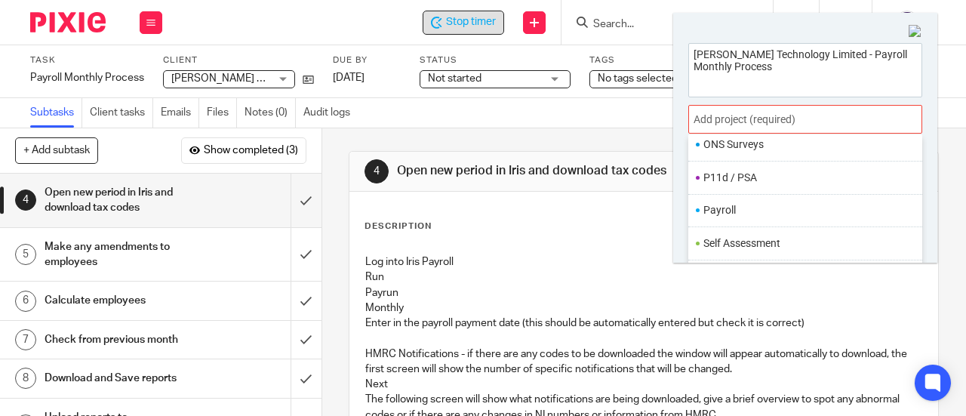
scroll to position [554, 0]
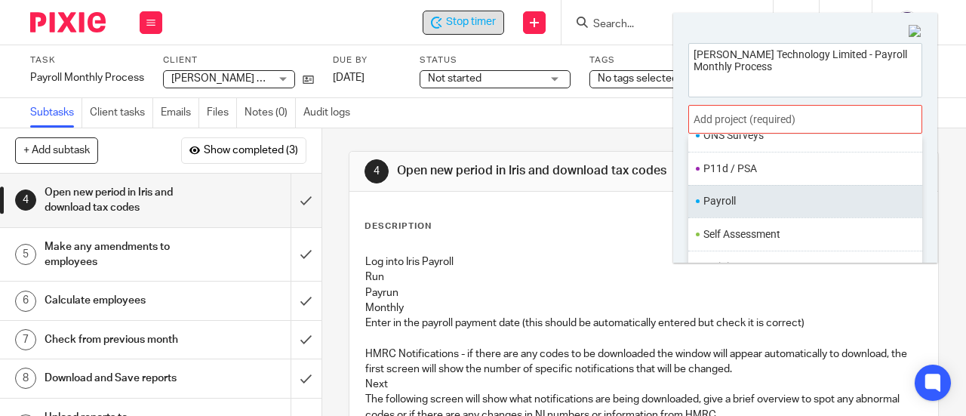
click at [773, 193] on li "Payroll" at bounding box center [801, 201] width 197 height 16
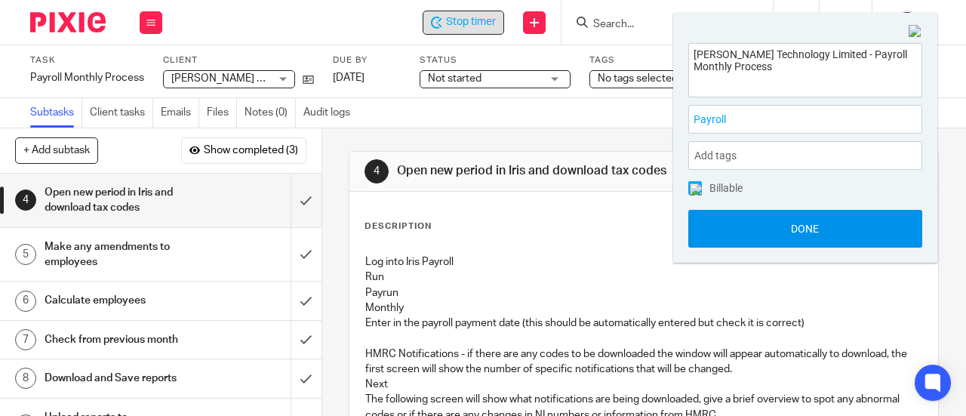
click at [776, 224] on button "Done" at bounding box center [805, 229] width 234 height 38
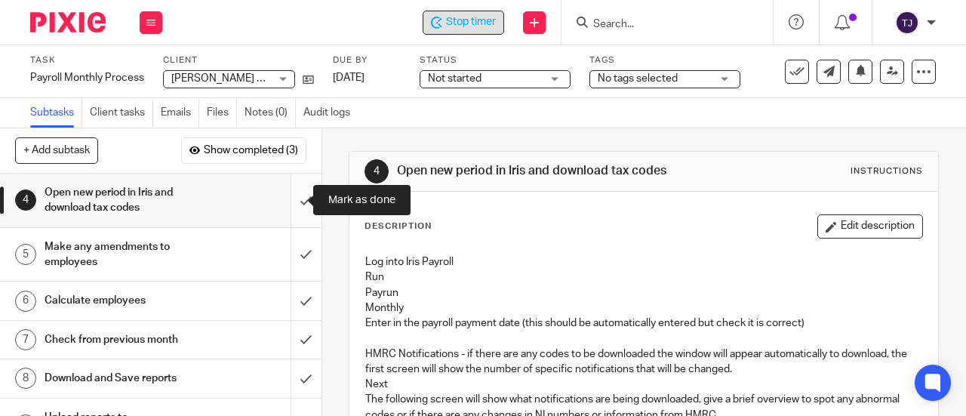
click at [292, 201] on input "submit" at bounding box center [160, 201] width 321 height 54
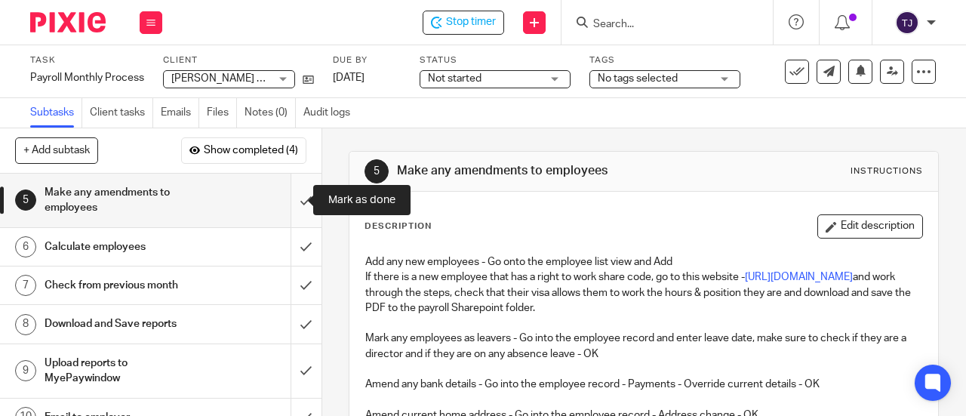
click at [291, 200] on input "submit" at bounding box center [160, 201] width 321 height 54
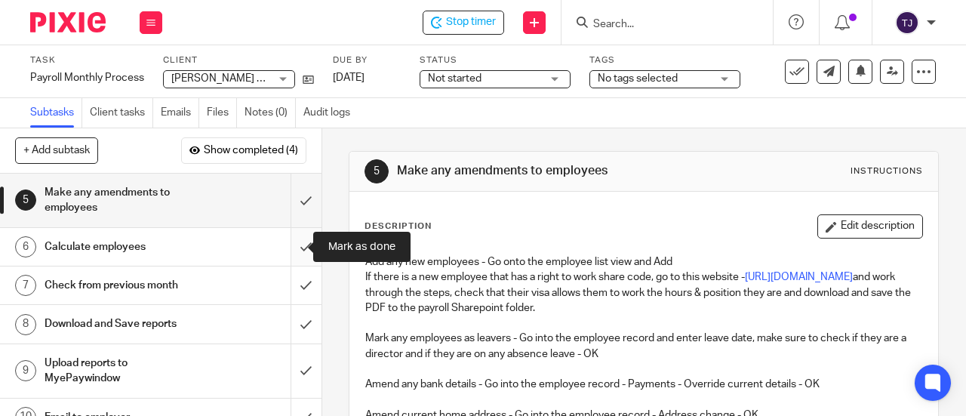
click at [294, 244] on input "submit" at bounding box center [160, 247] width 321 height 38
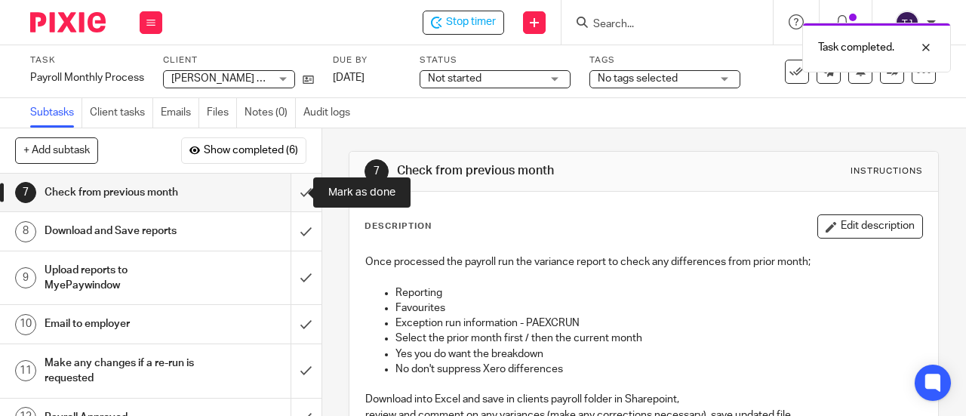
click at [289, 193] on input "submit" at bounding box center [160, 193] width 321 height 38
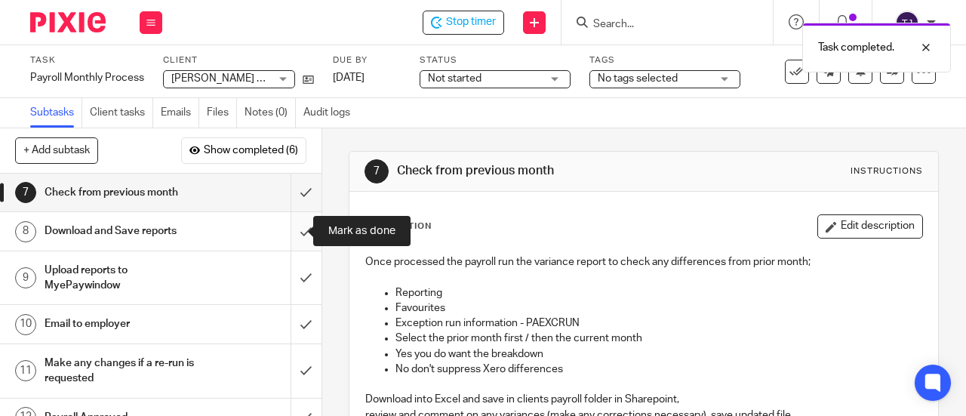
click at [297, 227] on input "submit" at bounding box center [160, 231] width 321 height 38
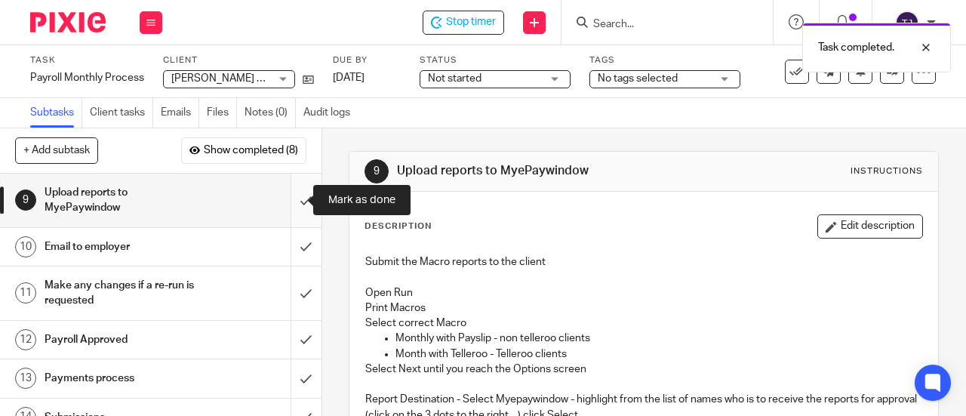
click at [289, 201] on input "submit" at bounding box center [160, 201] width 321 height 54
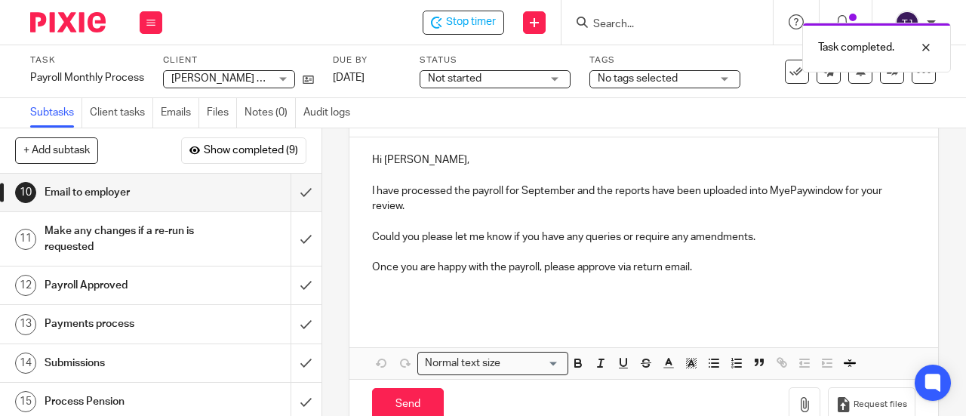
scroll to position [201, 0]
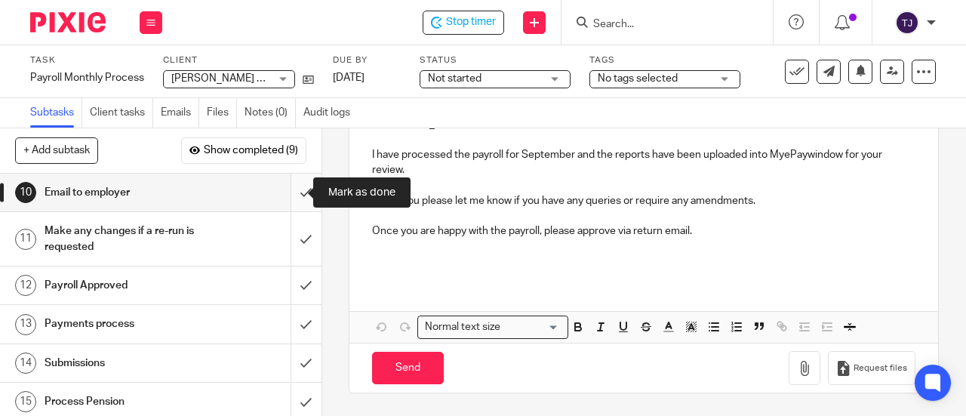
click at [291, 195] on input "submit" at bounding box center [160, 193] width 321 height 38
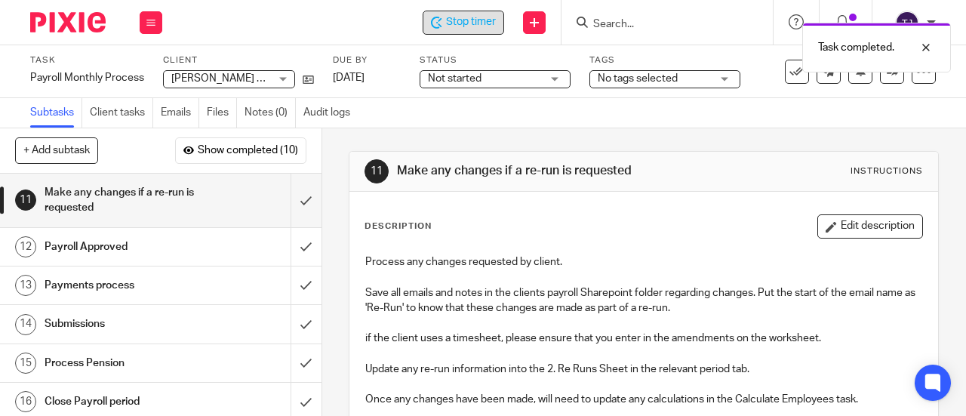
click at [476, 22] on span "Stop timer" at bounding box center [471, 22] width 50 height 16
click at [652, 21] on div "Task completed." at bounding box center [717, 43] width 468 height 57
click at [607, 28] on div "Task completed." at bounding box center [717, 43] width 468 height 57
click at [617, 26] on input "Search" at bounding box center [659, 25] width 136 height 14
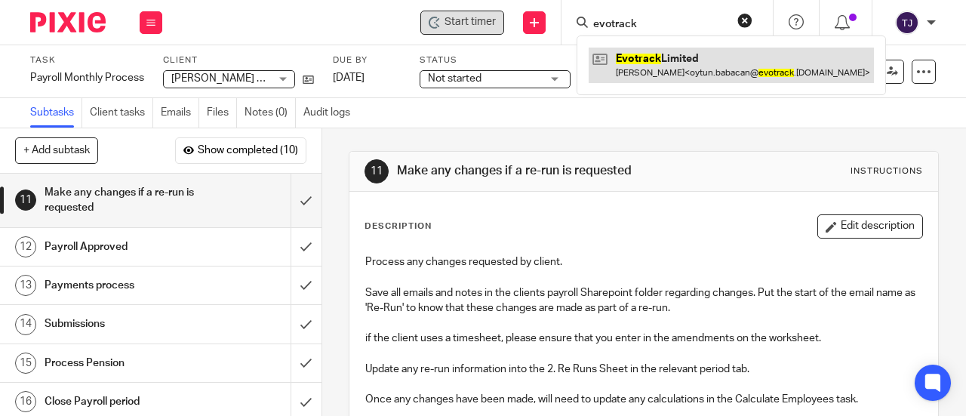
type input "evotrack"
click at [631, 56] on link at bounding box center [730, 65] width 285 height 35
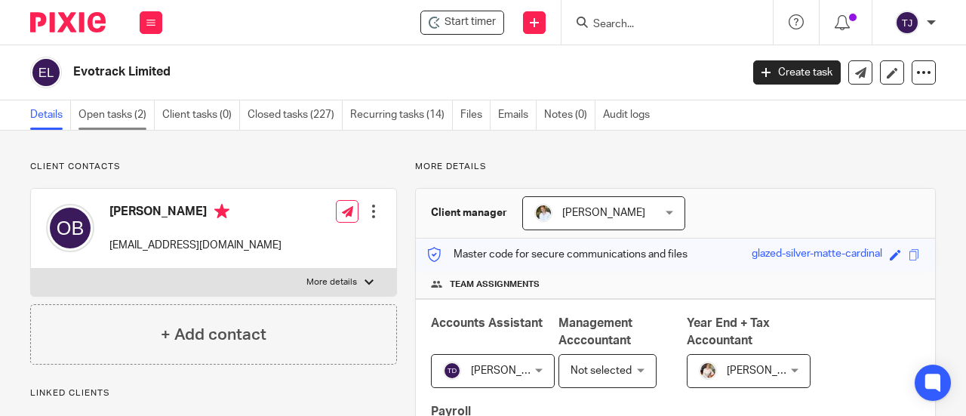
click at [109, 107] on link "Open tasks (2)" at bounding box center [116, 114] width 76 height 29
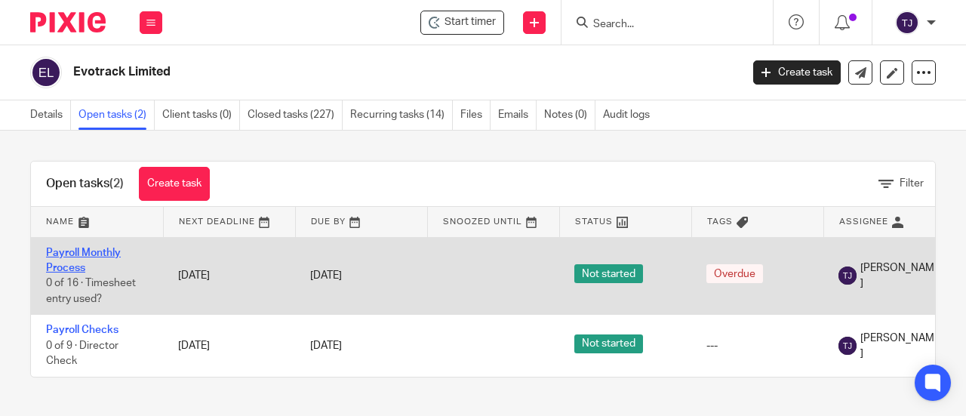
click at [103, 250] on link "Payroll Monthly Process" at bounding box center [83, 260] width 75 height 26
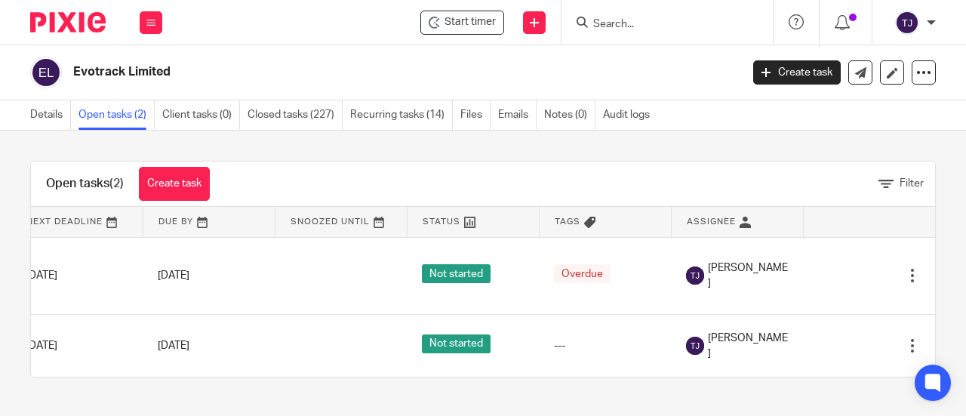
scroll to position [0, 175]
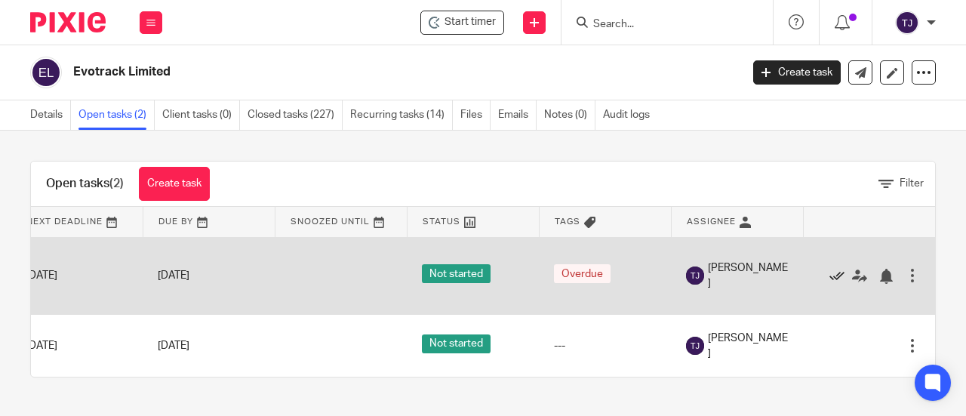
click at [829, 278] on icon at bounding box center [836, 276] width 15 height 15
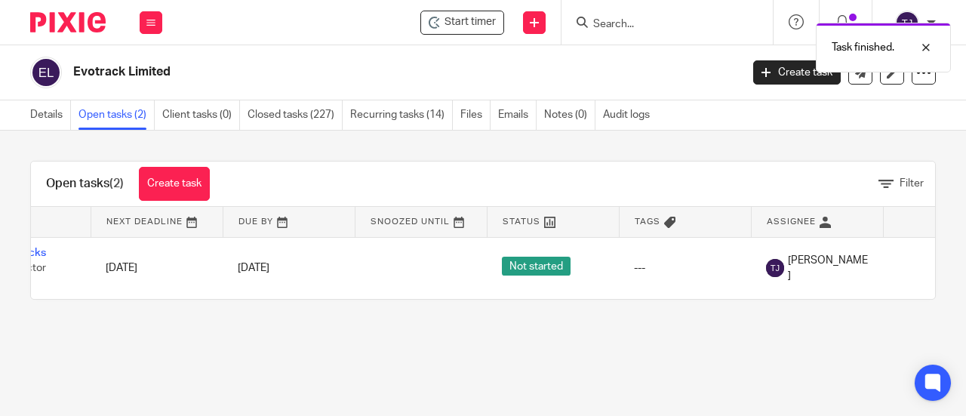
scroll to position [0, 0]
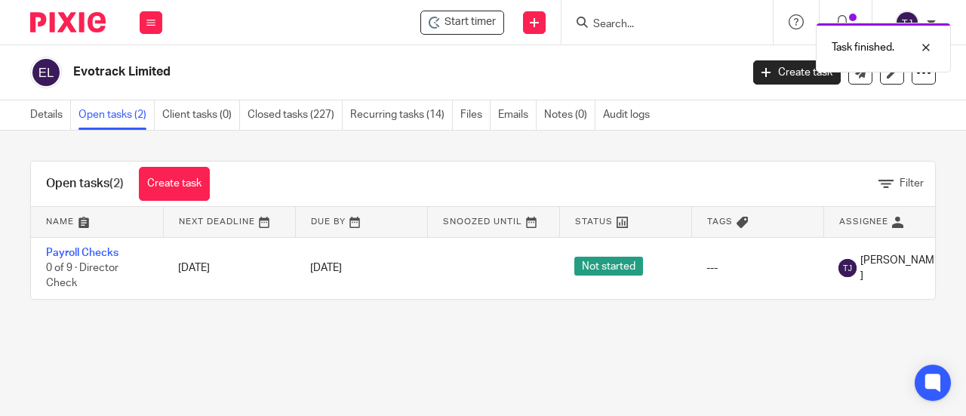
click at [776, 69] on div "Task finished." at bounding box center [717, 43] width 468 height 57
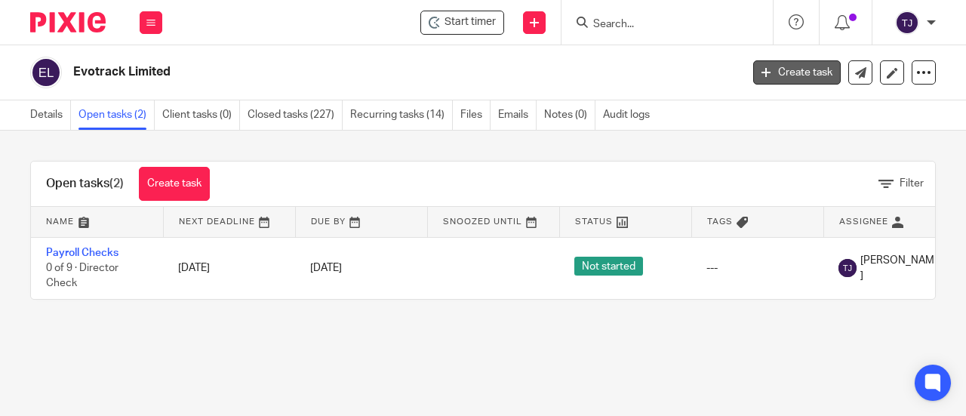
click at [777, 73] on link "Create task" at bounding box center [797, 72] width 88 height 24
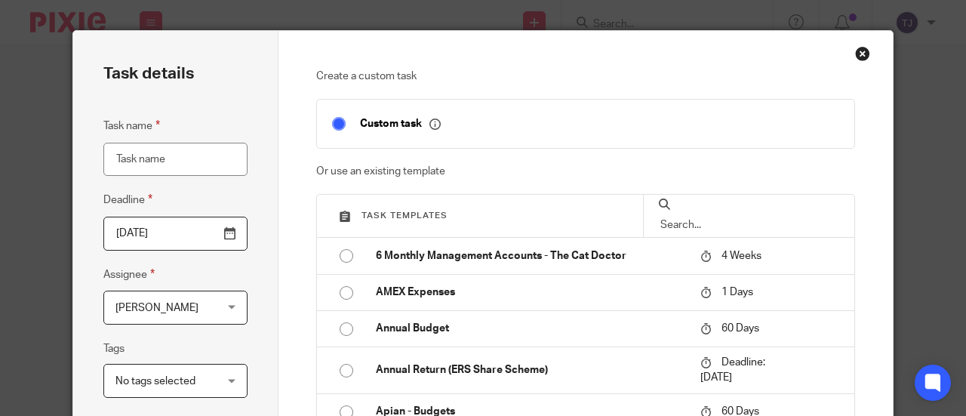
click at [731, 218] on input "text" at bounding box center [749, 225] width 180 height 17
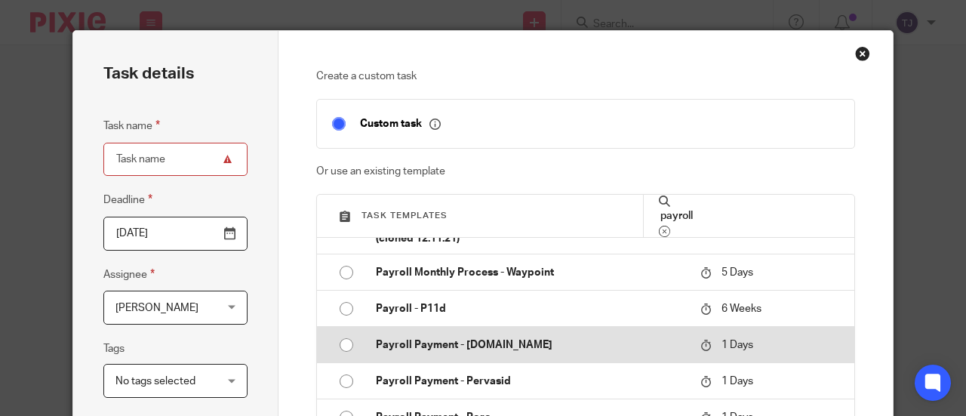
scroll to position [604, 0]
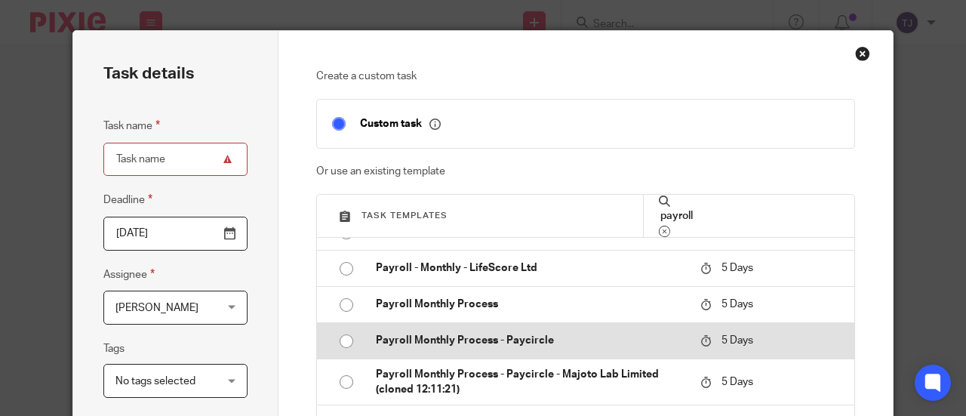
type input "payroll"
click at [338, 337] on input "radio" at bounding box center [346, 341] width 29 height 29
type input "2025-09-23"
type input "Payroll Monthly Process - Paycircle"
checkbox input "false"
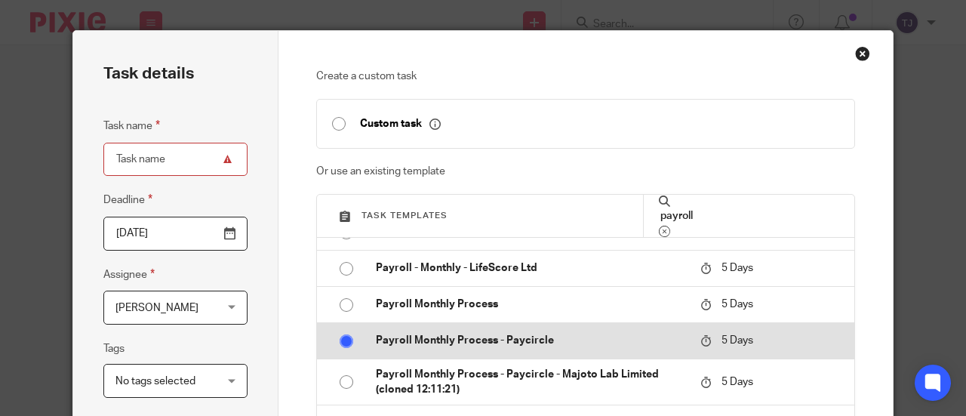
radio input "false"
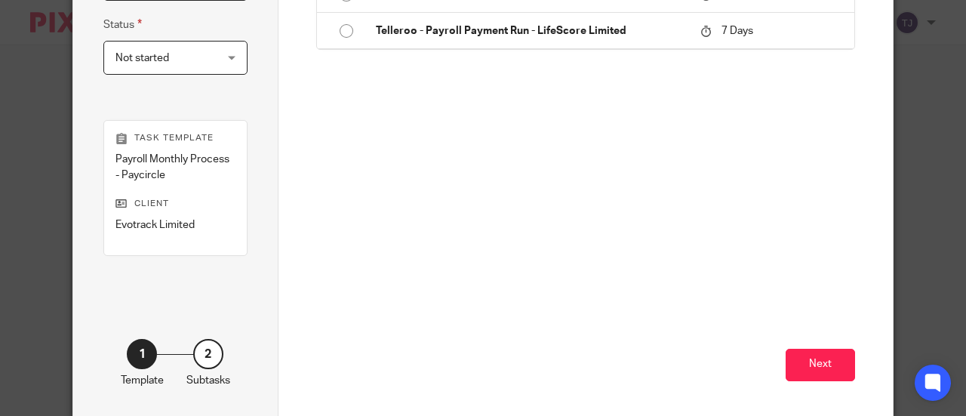
scroll to position [429, 0]
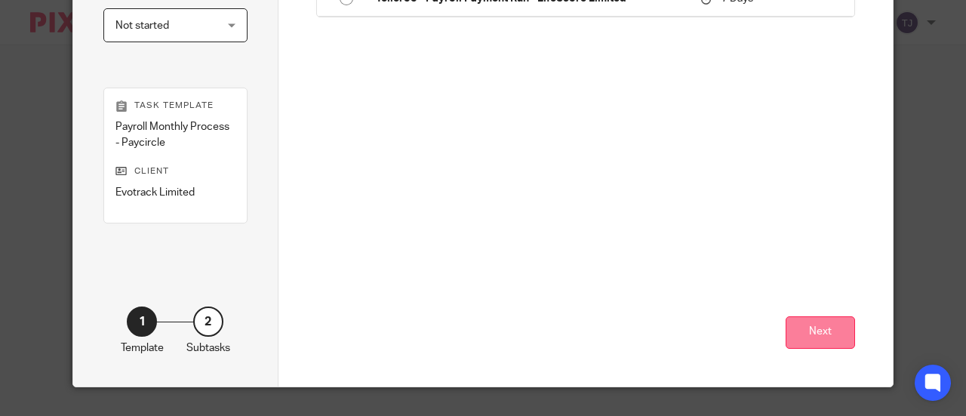
click at [806, 339] on button "Next" at bounding box center [819, 332] width 69 height 32
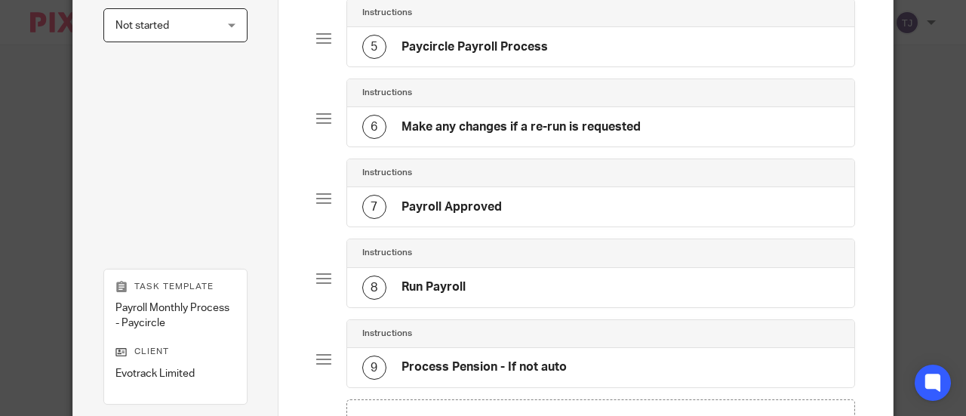
scroll to position [604, 0]
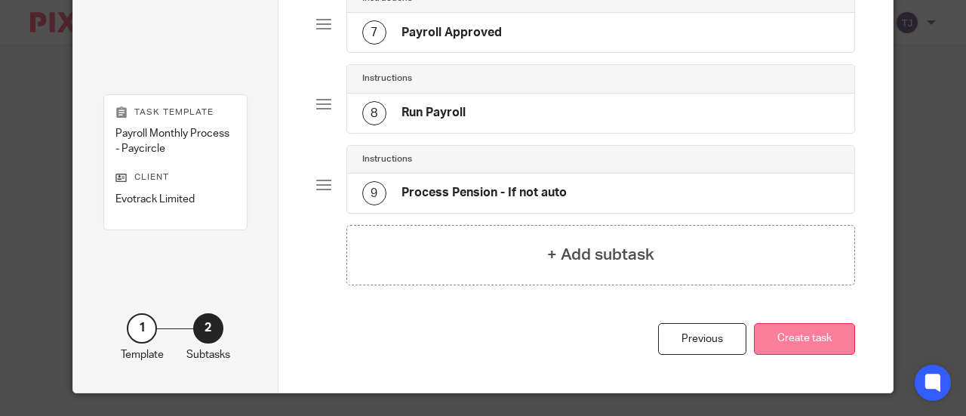
click at [807, 323] on button "Create task" at bounding box center [804, 339] width 101 height 32
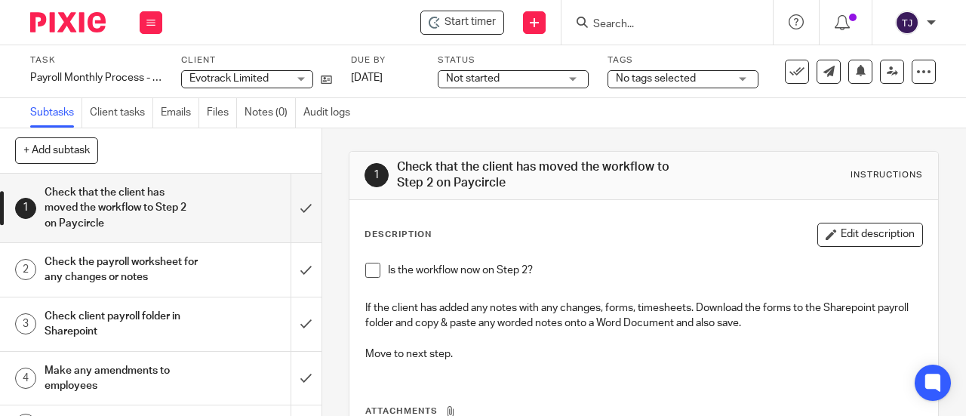
click at [634, 25] on input "Search" at bounding box center [659, 25] width 136 height 14
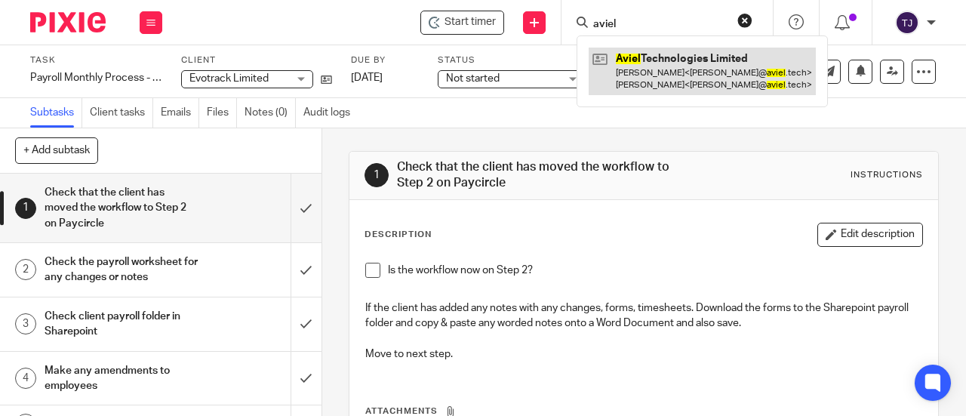
type input "aviel"
click at [669, 60] on link at bounding box center [701, 71] width 227 height 47
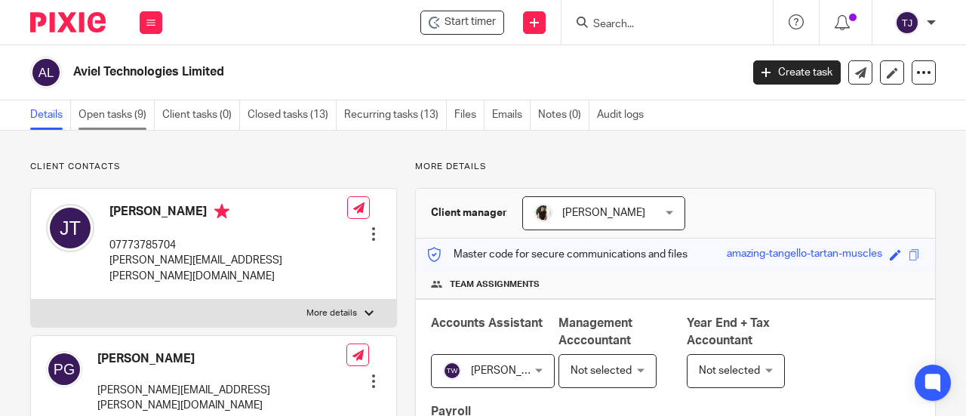
click at [88, 114] on link "Open tasks (9)" at bounding box center [116, 114] width 76 height 29
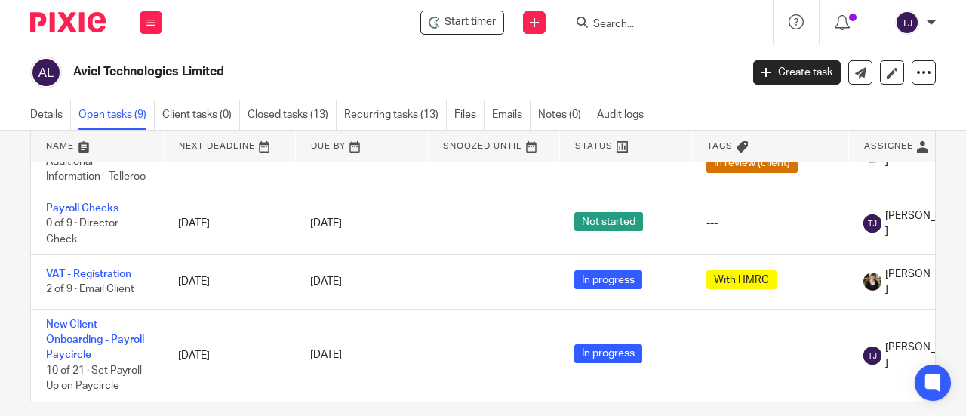
scroll to position [91, 0]
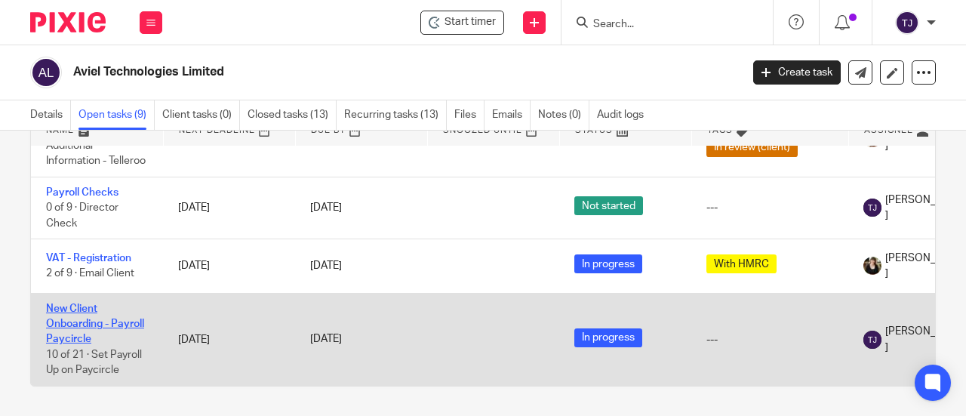
click at [60, 303] on link "New Client Onboarding - Payroll Paycircle" at bounding box center [95, 323] width 98 height 41
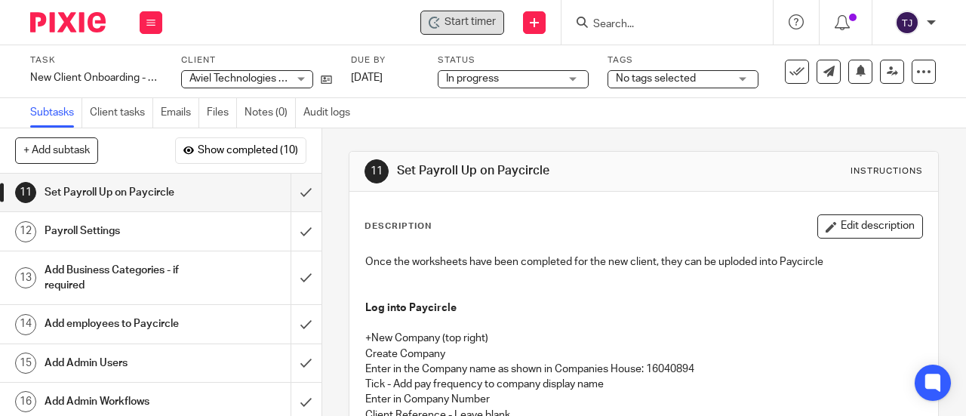
click at [486, 23] on span "Start timer" at bounding box center [469, 22] width 51 height 16
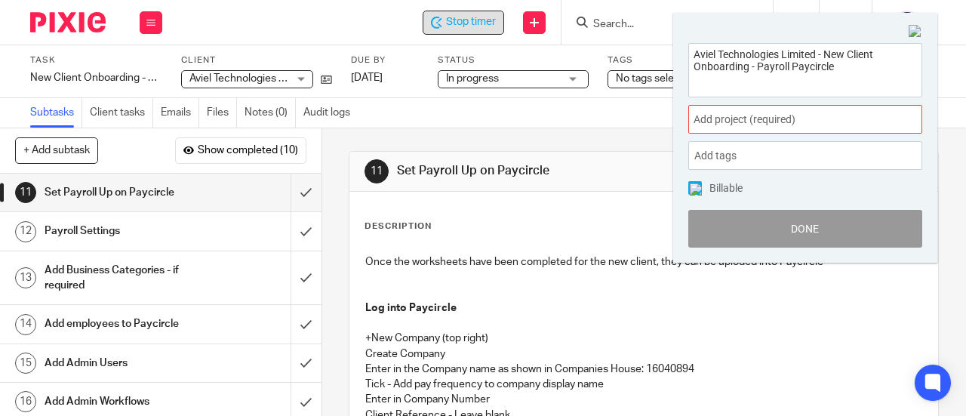
click at [728, 115] on span "Add project (required) :" at bounding box center [788, 120] width 190 height 16
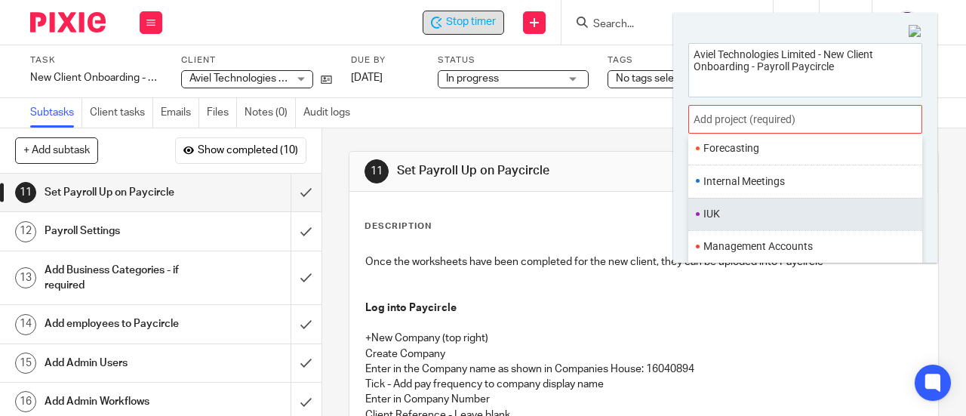
scroll to position [528, 0]
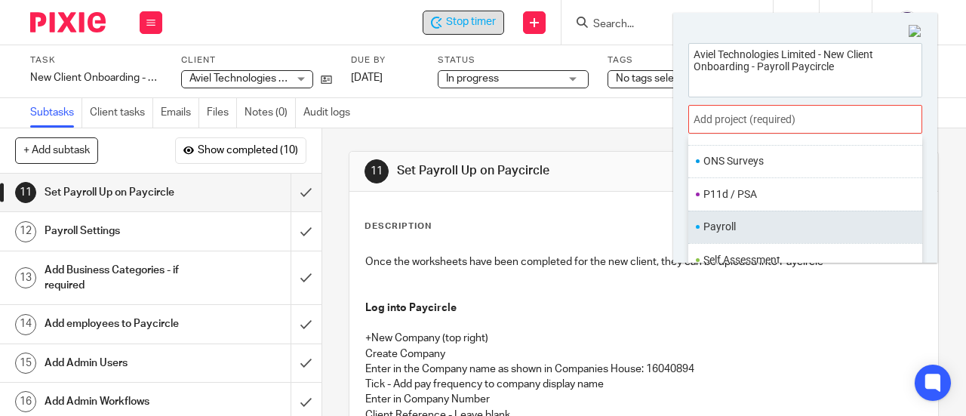
click at [721, 219] on li "Payroll" at bounding box center [801, 227] width 197 height 16
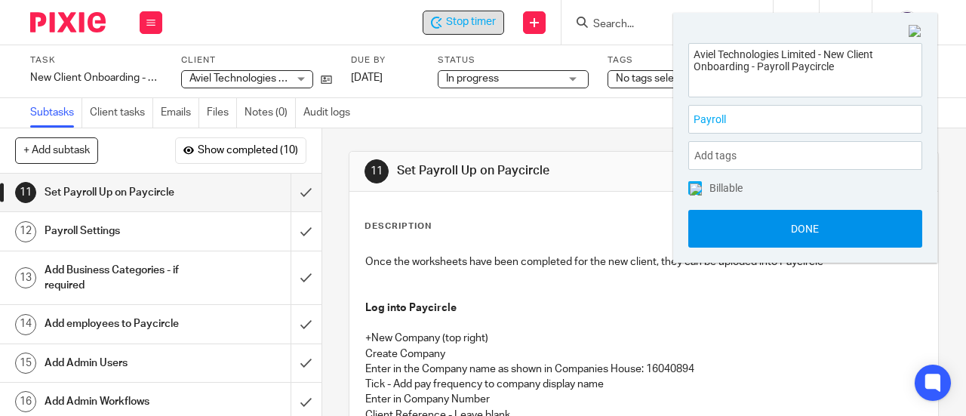
click at [721, 223] on button "Done" at bounding box center [805, 229] width 234 height 38
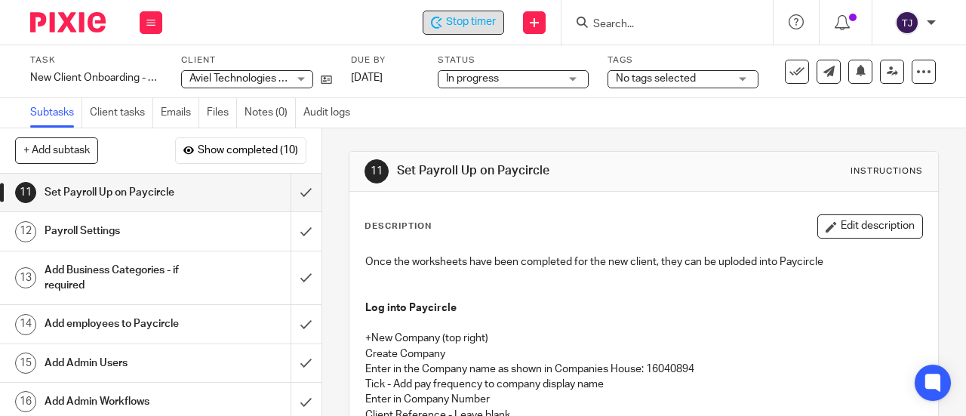
click at [472, 29] on span "Stop timer" at bounding box center [471, 22] width 50 height 16
